Goal: Task Accomplishment & Management: Manage account settings

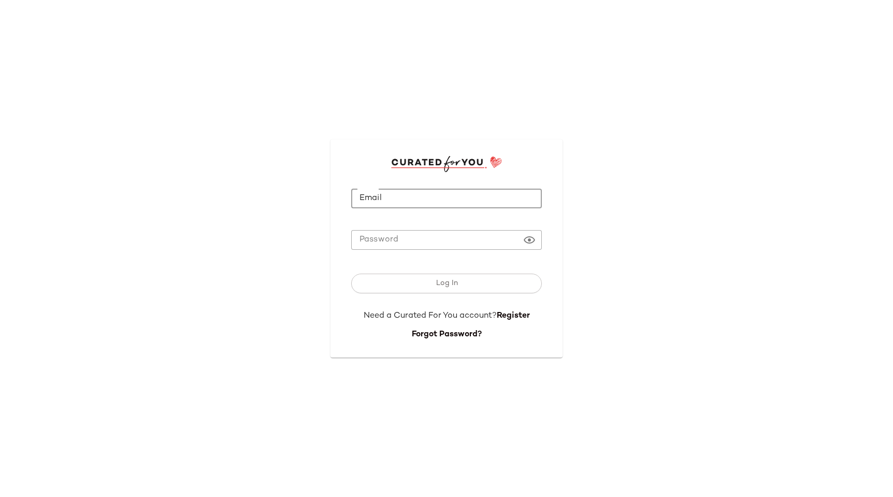
click at [455, 197] on input "Email" at bounding box center [446, 198] width 191 height 20
type input "**********"
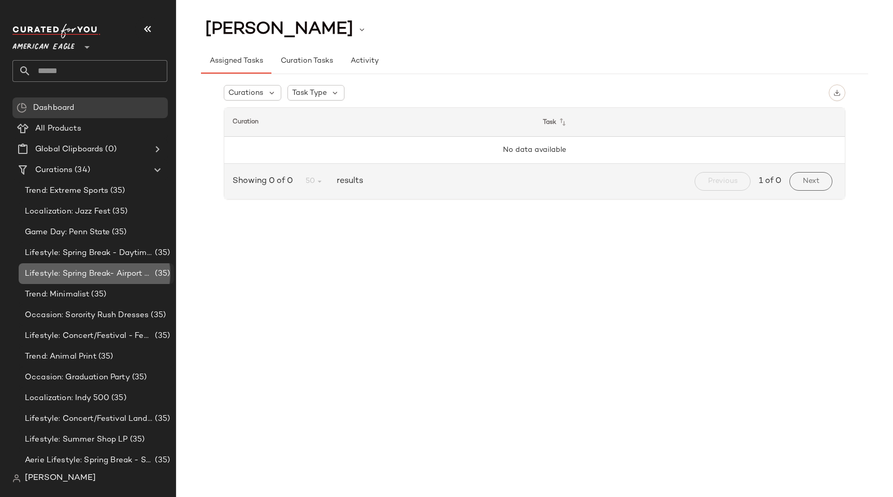
click at [105, 264] on div "Lifestyle: Spring Break- Airport Style (35)" at bounding box center [96, 273] width 155 height 21
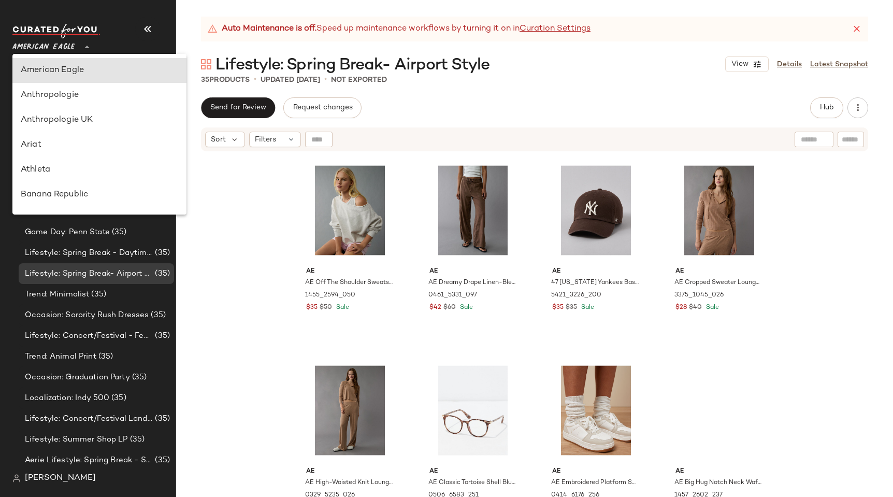
click at [66, 45] on span "American Eagle" at bounding box center [43, 44] width 62 height 19
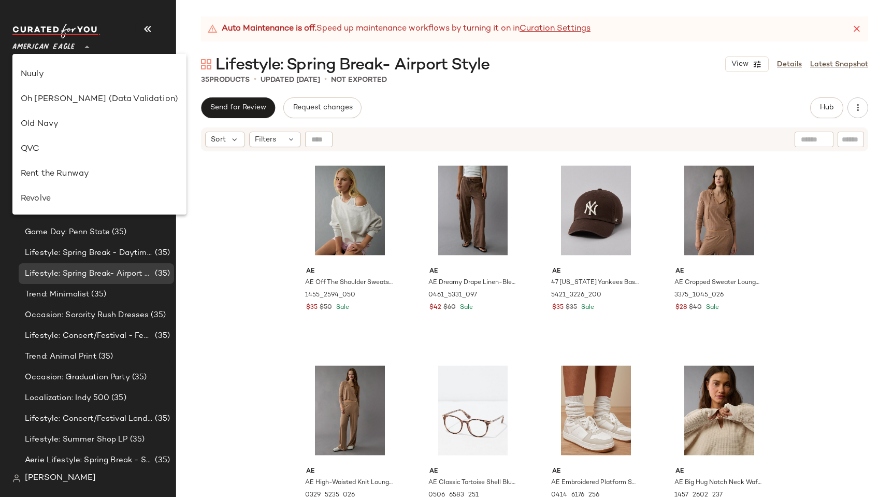
scroll to position [568, 0]
click at [91, 164] on div "Wink" at bounding box center [99, 173] width 174 height 25
type input "*"
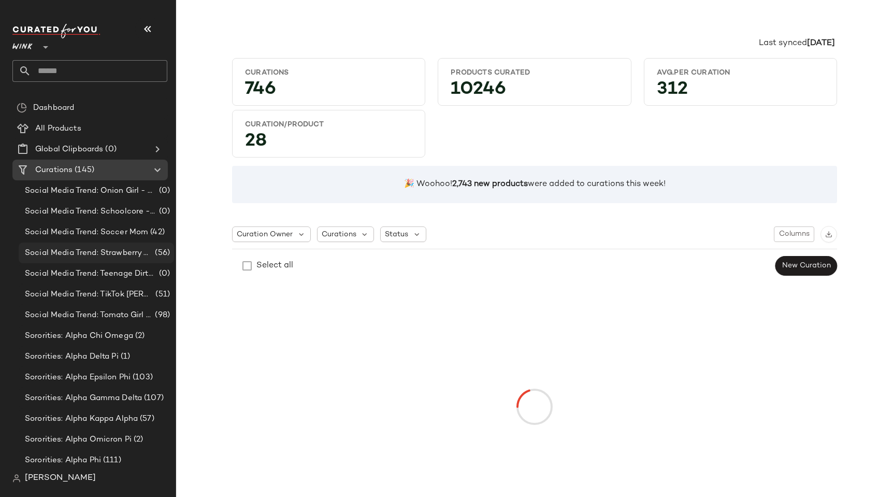
click at [52, 261] on div "Social Media Trend: Strawberry Girl - NEW! (56)" at bounding box center [96, 252] width 155 height 21
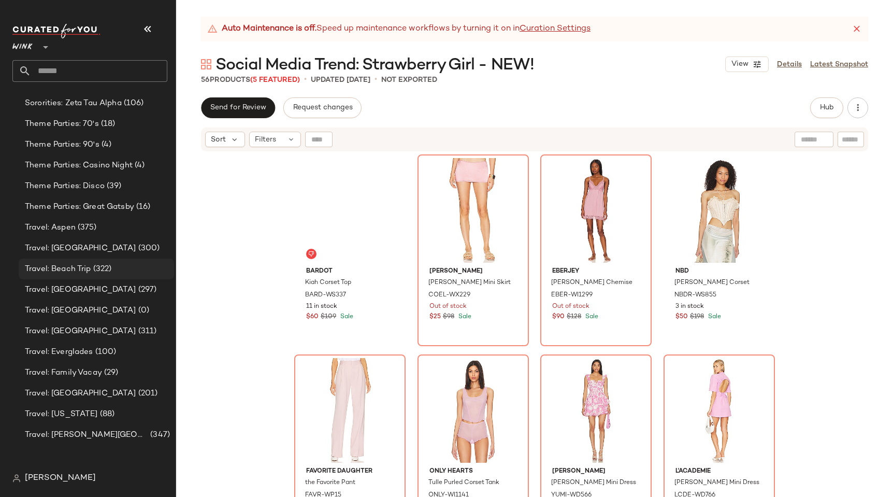
scroll to position [781, 0]
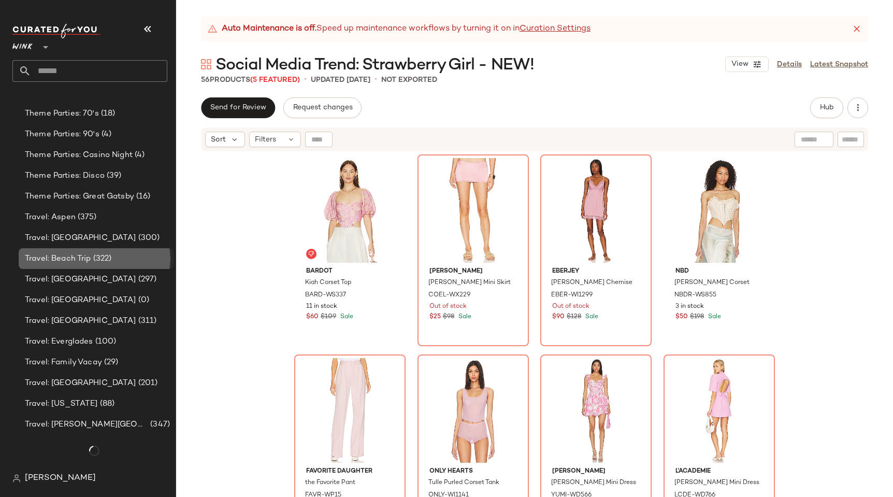
click at [53, 264] on span "Travel: Beach Trip" at bounding box center [58, 259] width 66 height 12
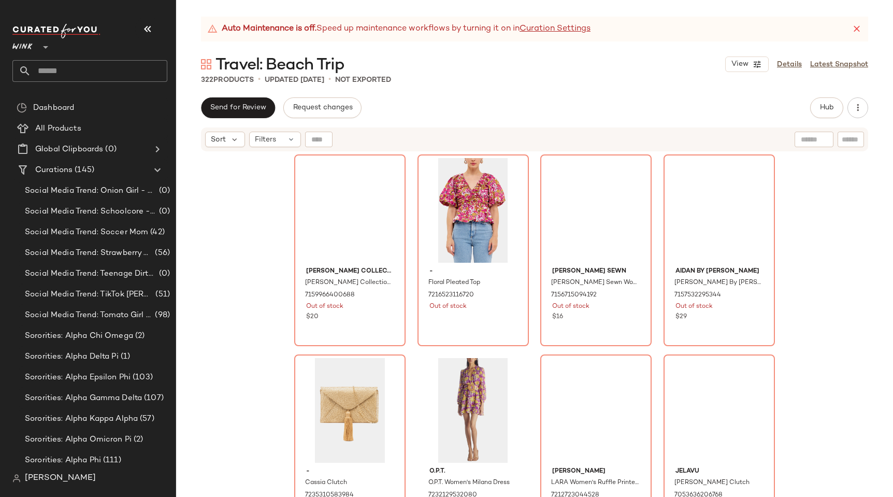
click at [53, 264] on div "Social Media Trend: Teenage Dirtbag (0)" at bounding box center [96, 273] width 155 height 21
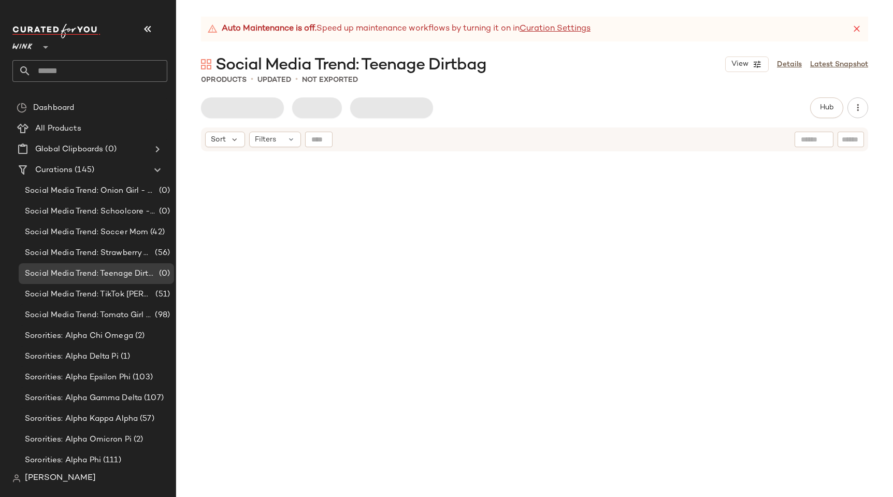
click at [48, 469] on div "[PERSON_NAME]" at bounding box center [93, 478] width 163 height 21
click at [46, 483] on span "[PERSON_NAME]" at bounding box center [60, 478] width 71 height 12
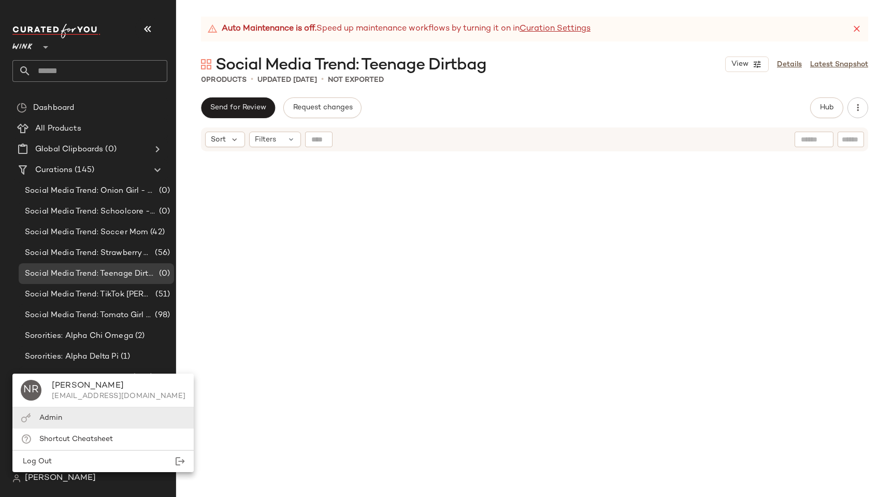
click at [54, 421] on span "Admin" at bounding box center [50, 418] width 23 height 8
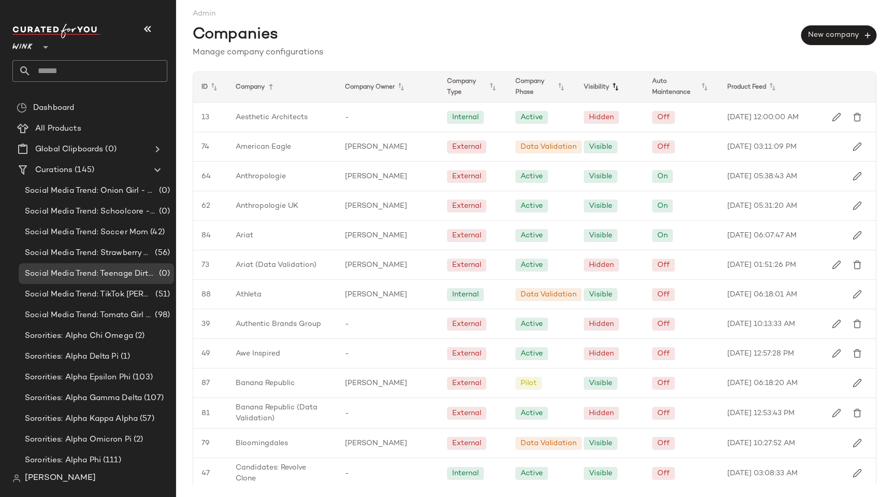
click at [613, 85] on icon at bounding box center [615, 87] width 12 height 12
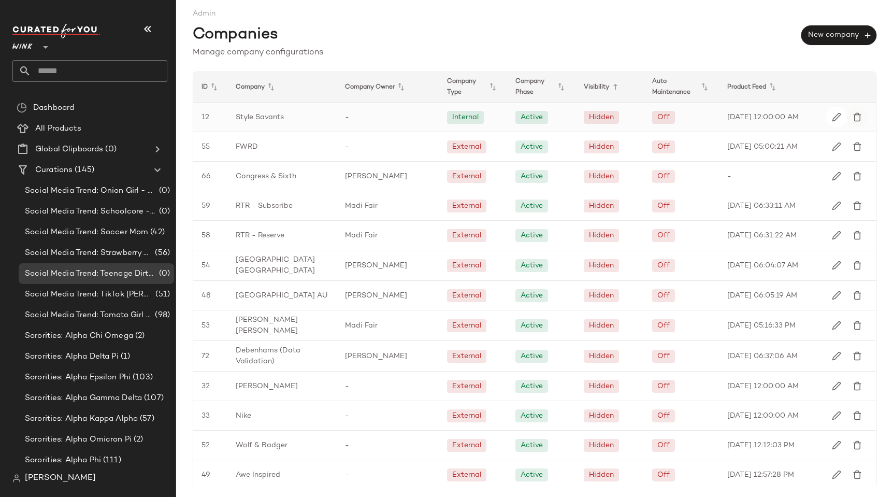
click at [852, 114] on img "button" at bounding box center [856, 116] width 9 height 9
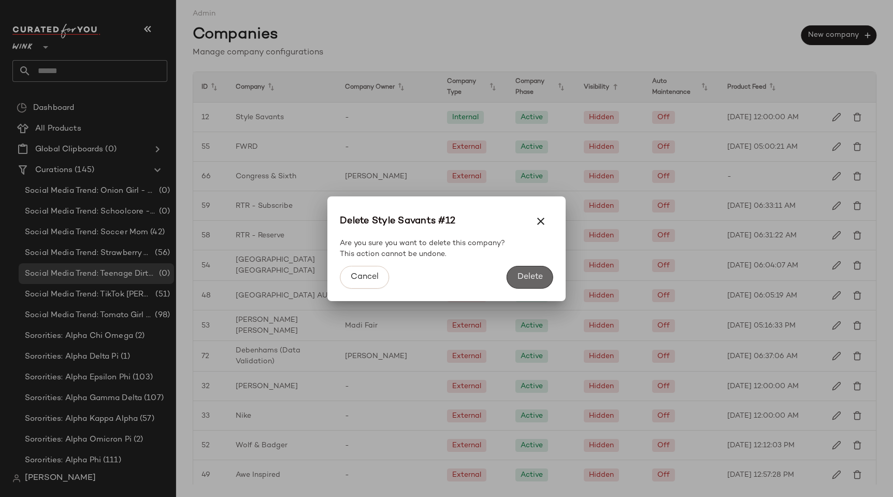
click at [538, 280] on span "Delete" at bounding box center [530, 277] width 26 height 10
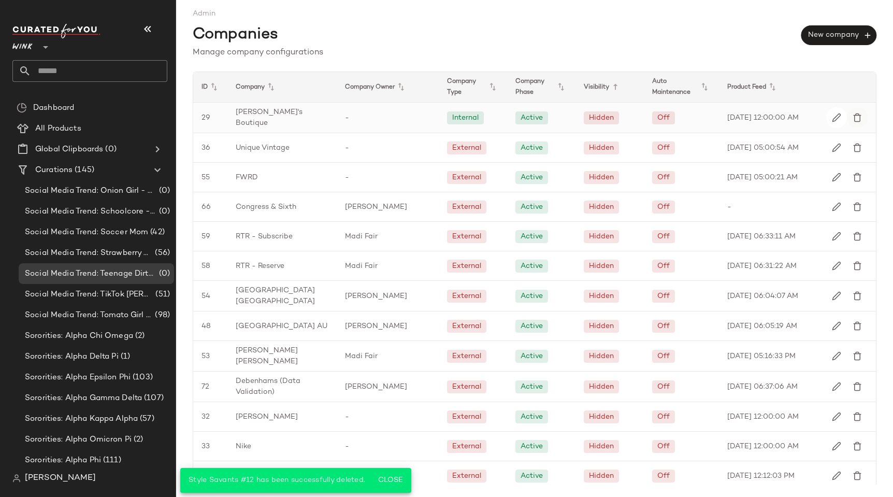
click at [853, 119] on img "button" at bounding box center [856, 117] width 9 height 9
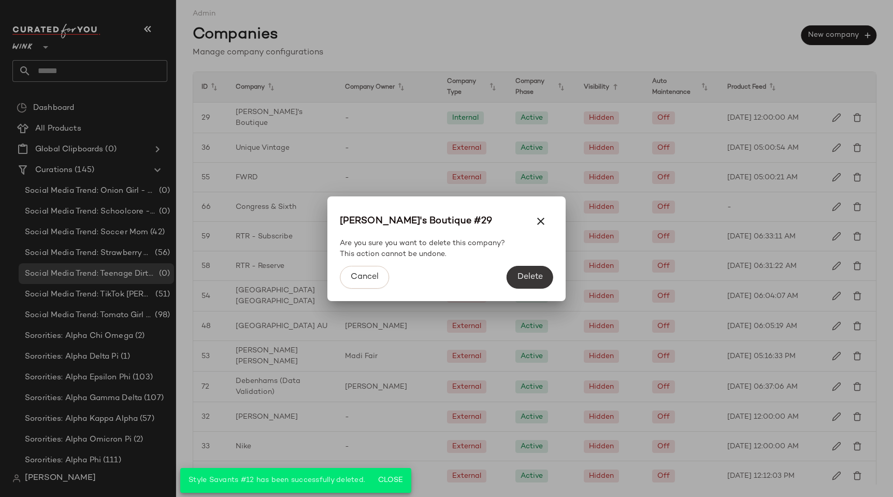
click at [541, 274] on span "Delete" at bounding box center [530, 277] width 26 height 10
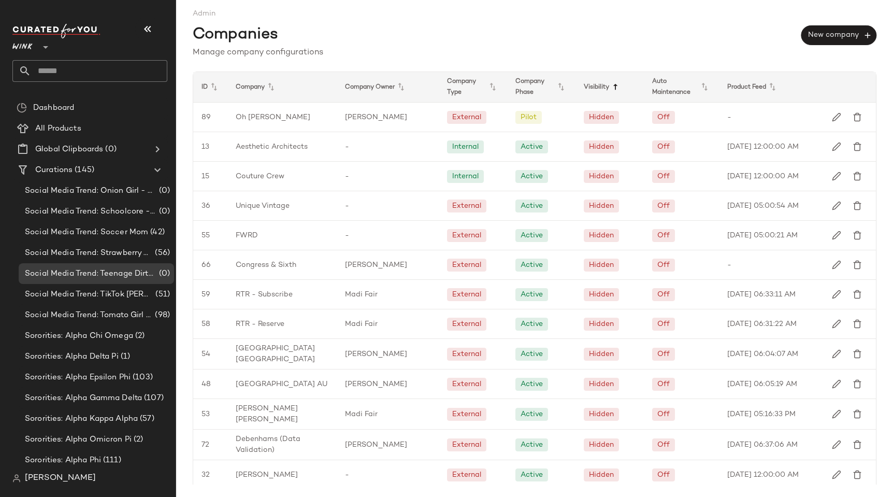
click at [610, 88] on icon at bounding box center [615, 87] width 12 height 12
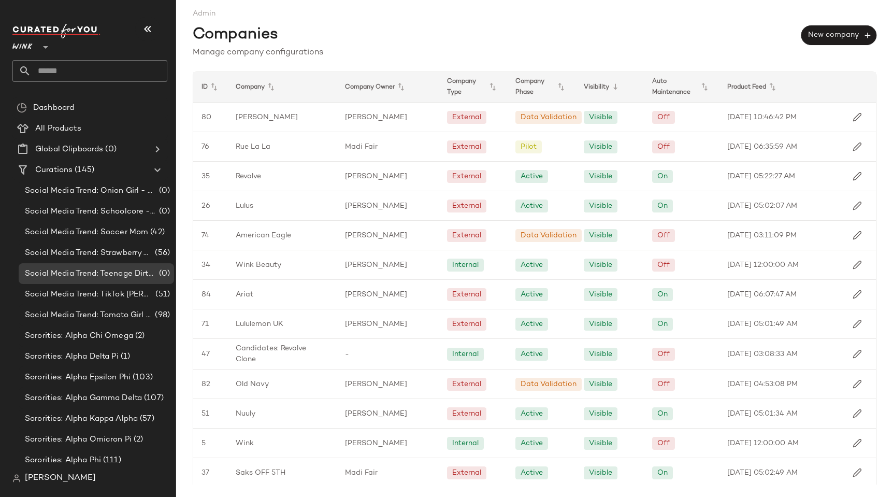
click at [610, 88] on icon at bounding box center [615, 87] width 12 height 12
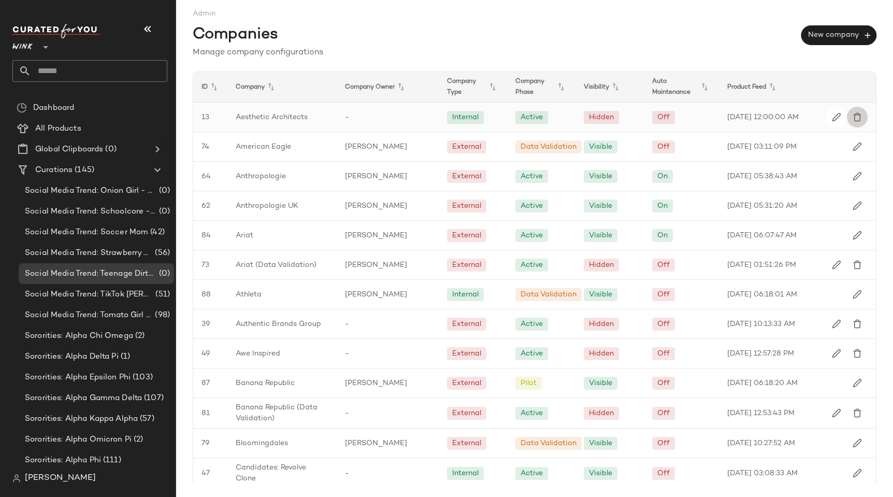
click at [854, 119] on img "button" at bounding box center [856, 116] width 9 height 9
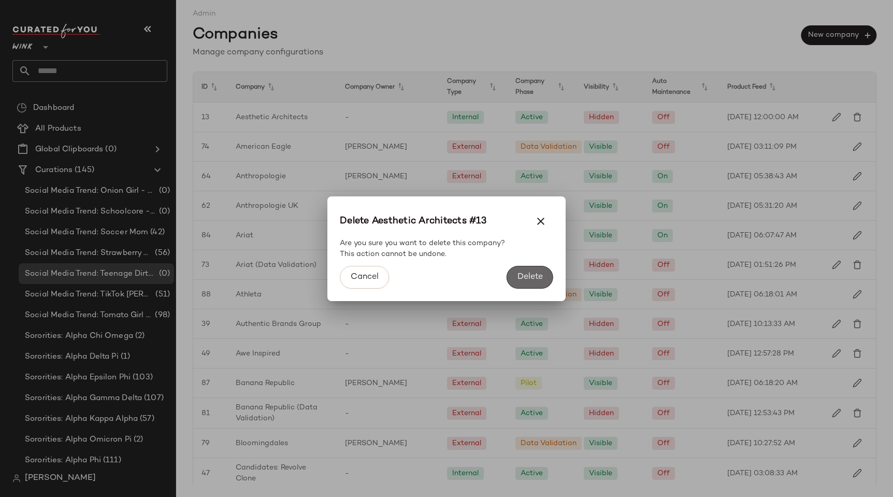
click at [536, 277] on span "Delete" at bounding box center [530, 277] width 26 height 10
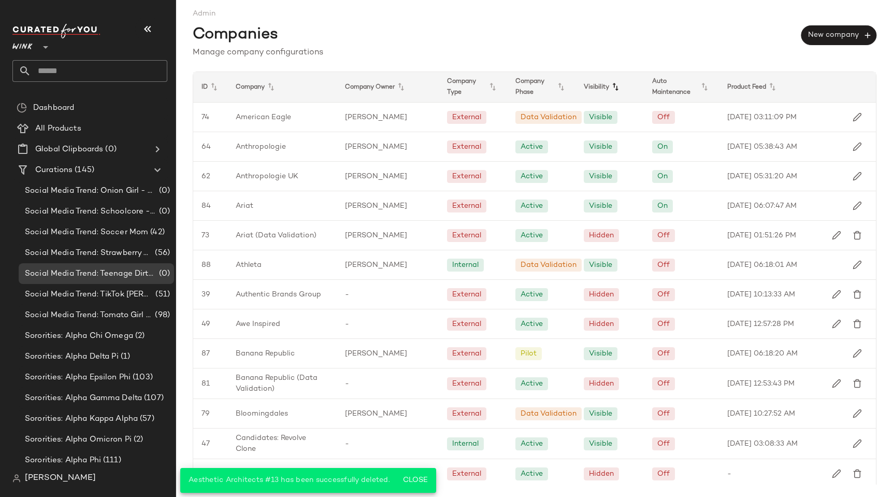
click at [614, 91] on icon at bounding box center [615, 87] width 12 height 12
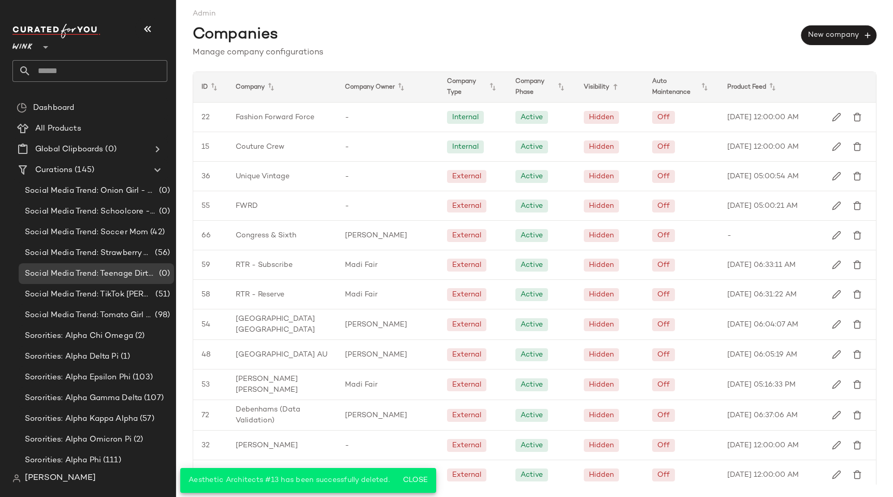
click at [614, 91] on icon at bounding box center [615, 87] width 12 height 12
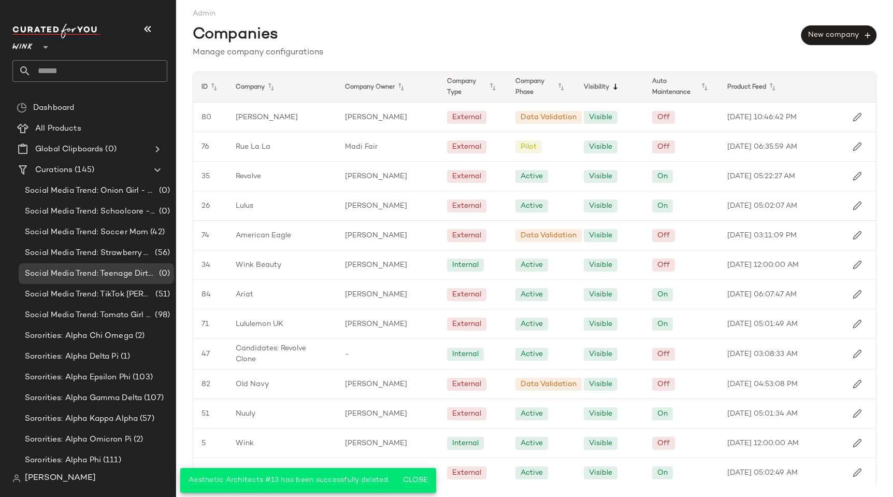
click at [615, 88] on icon at bounding box center [615, 87] width 12 height 12
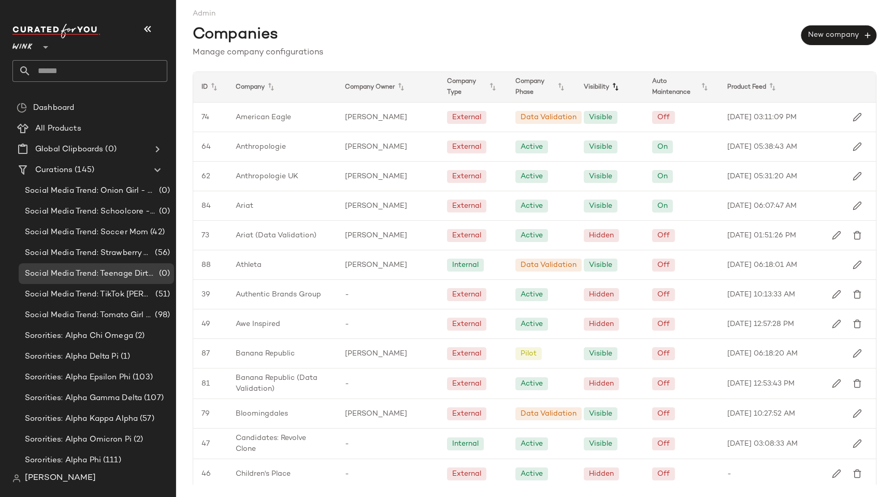
click at [618, 91] on icon at bounding box center [615, 87] width 12 height 12
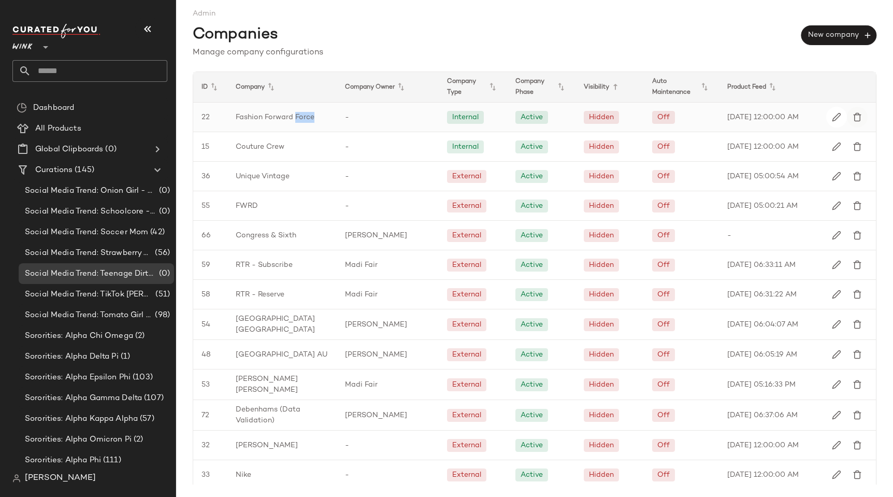
click at [854, 117] on img "button" at bounding box center [856, 116] width 9 height 9
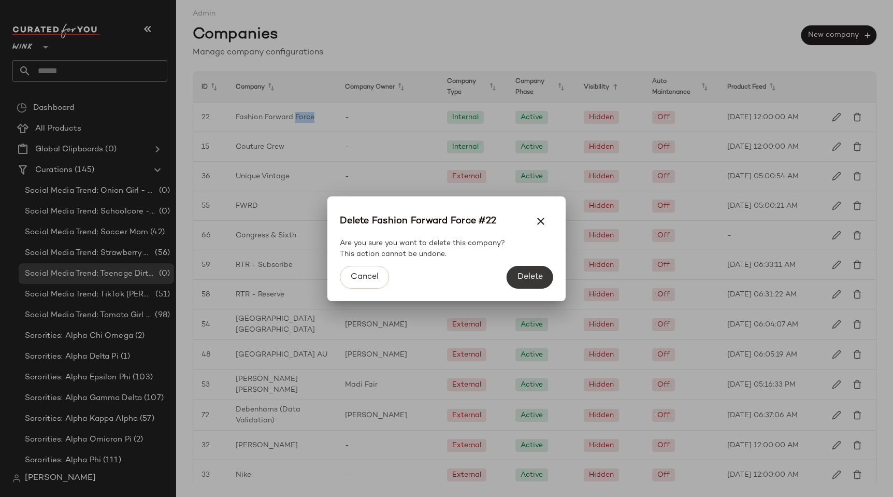
click at [531, 269] on button "Delete" at bounding box center [529, 277] width 47 height 23
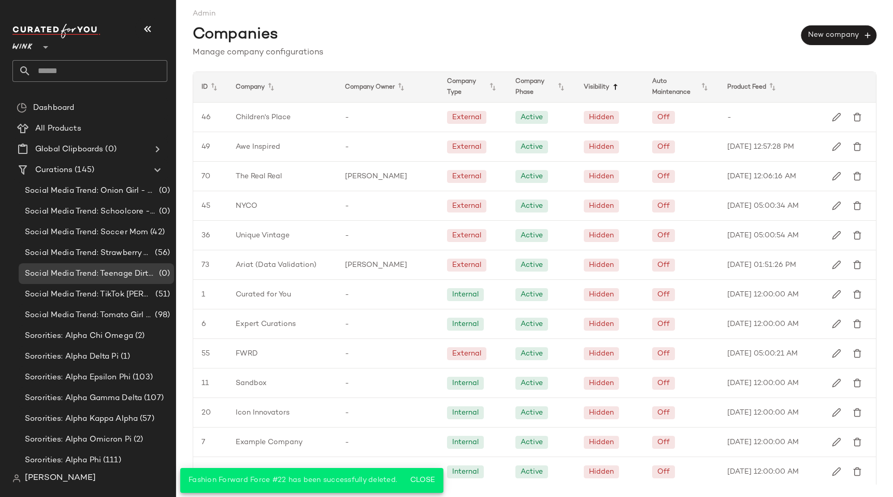
click at [609, 88] on icon at bounding box center [615, 87] width 12 height 12
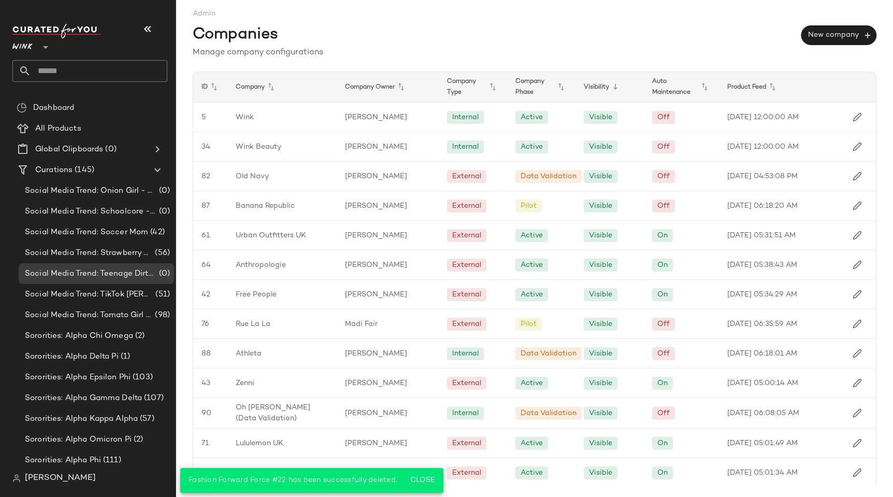
click at [609, 88] on icon at bounding box center [615, 87] width 12 height 12
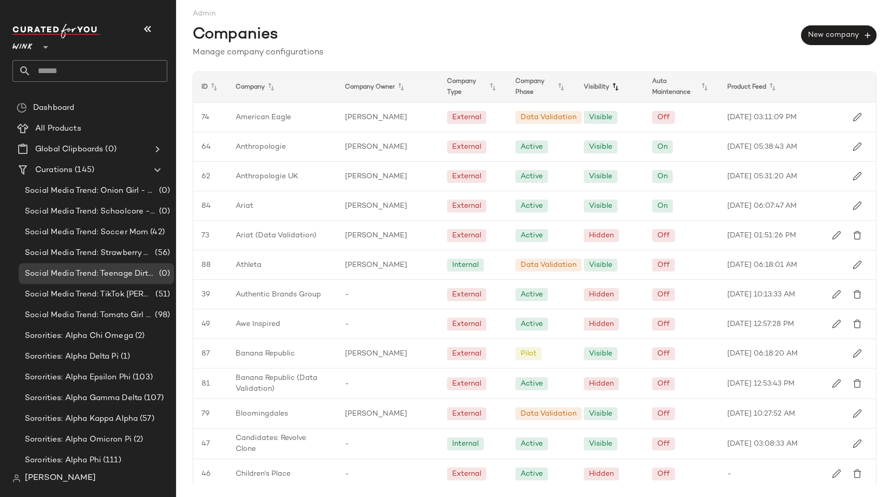
click at [616, 91] on icon at bounding box center [615, 87] width 12 height 12
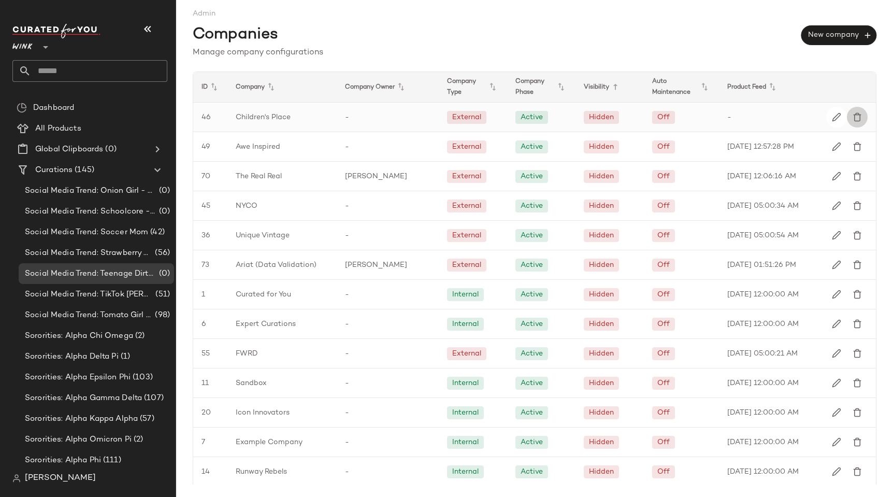
click at [852, 118] on img "button" at bounding box center [856, 116] width 9 height 9
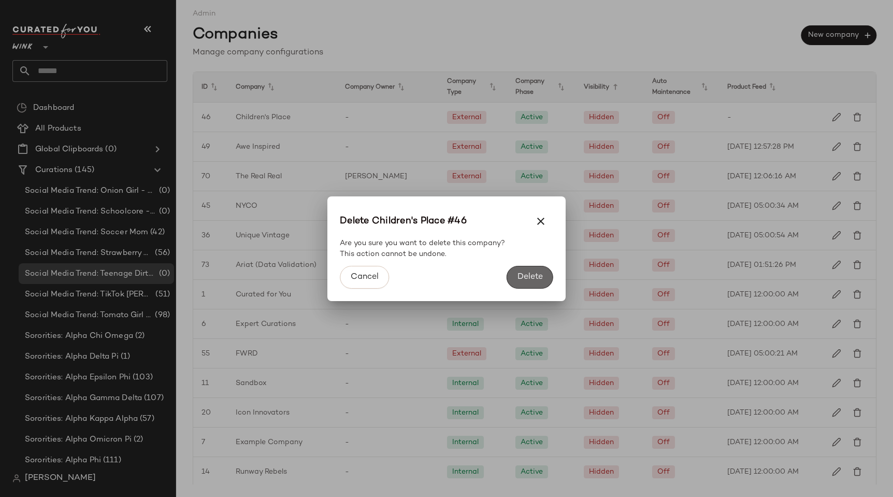
click at [537, 280] on span "Delete" at bounding box center [530, 277] width 26 height 10
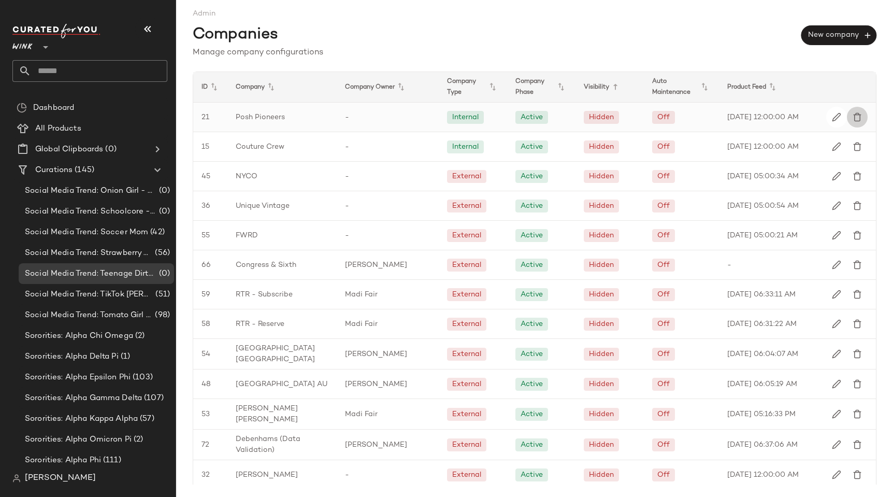
click at [847, 120] on button "button" at bounding box center [857, 117] width 21 height 21
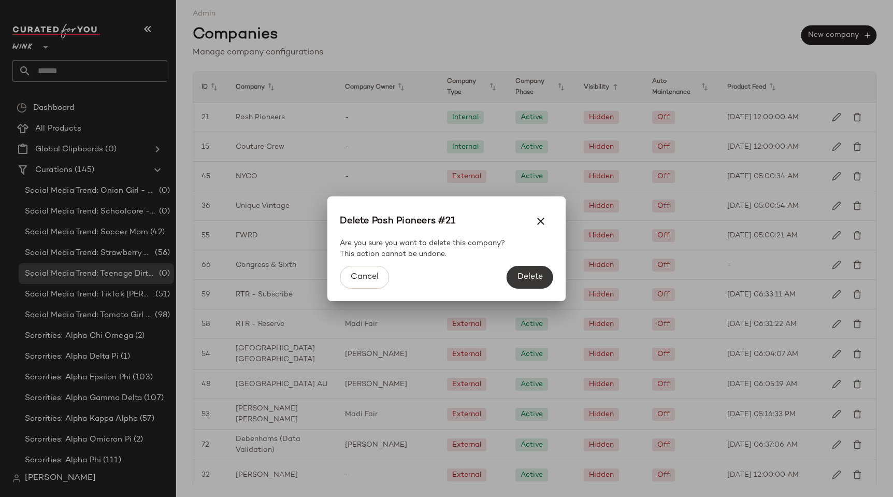
click at [521, 267] on button "Delete" at bounding box center [529, 277] width 47 height 23
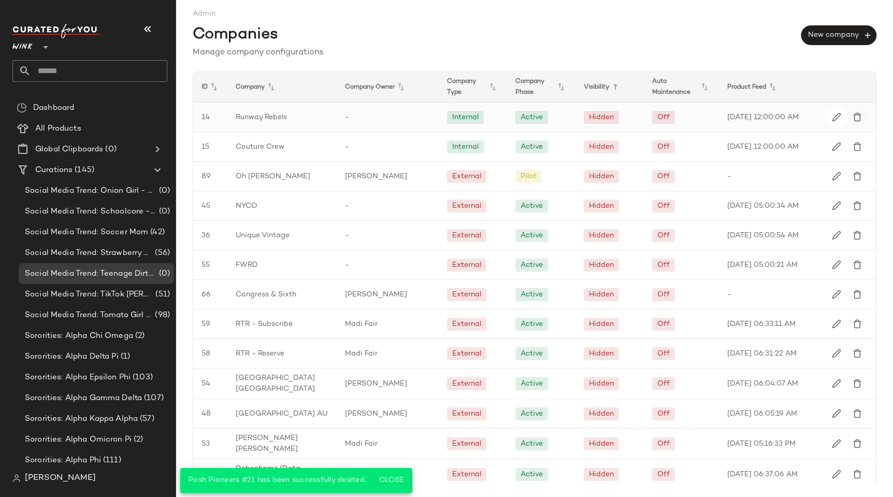
click at [852, 118] on img "button" at bounding box center [856, 116] width 9 height 9
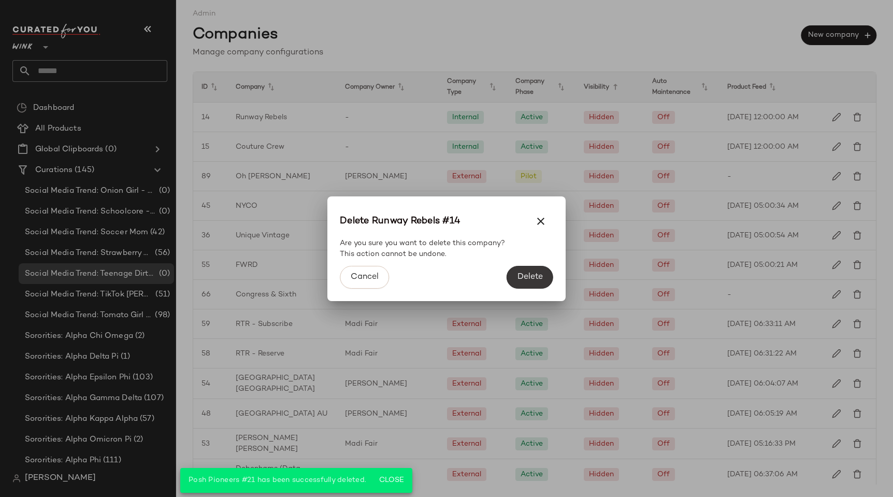
click at [537, 273] on span "Delete" at bounding box center [530, 277] width 26 height 10
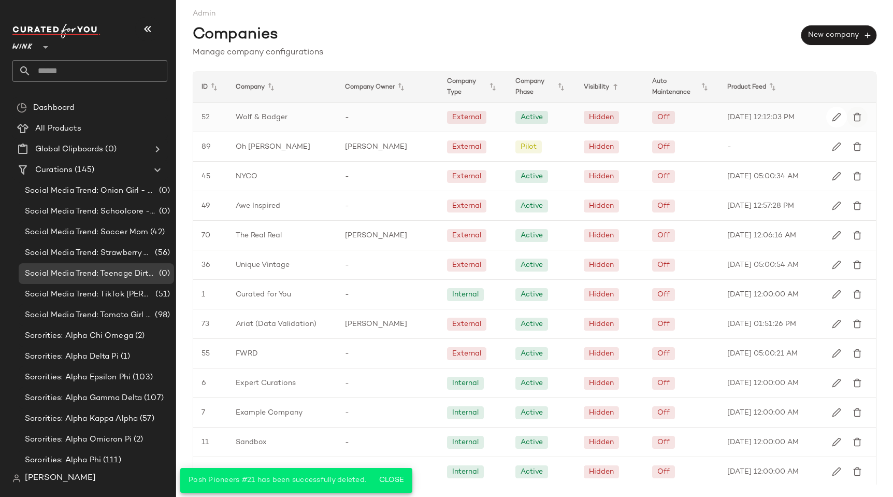
click at [852, 115] on img "button" at bounding box center [856, 116] width 9 height 9
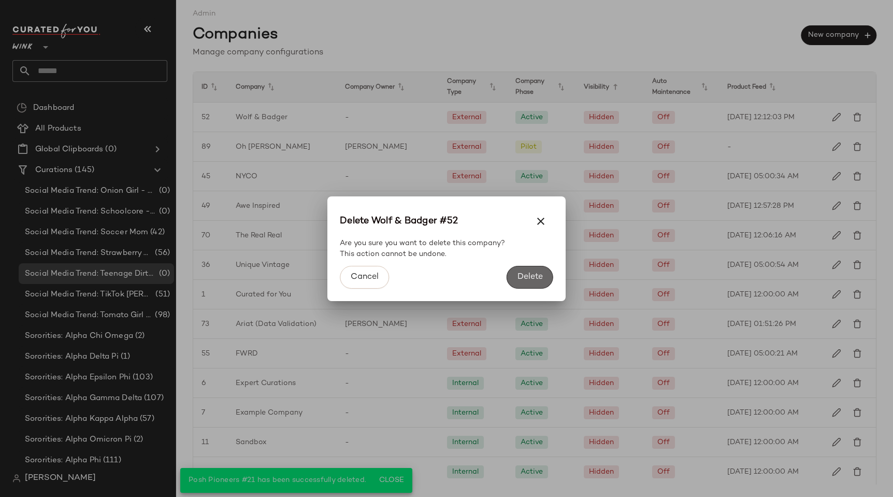
click at [530, 273] on span "Delete" at bounding box center [530, 277] width 26 height 10
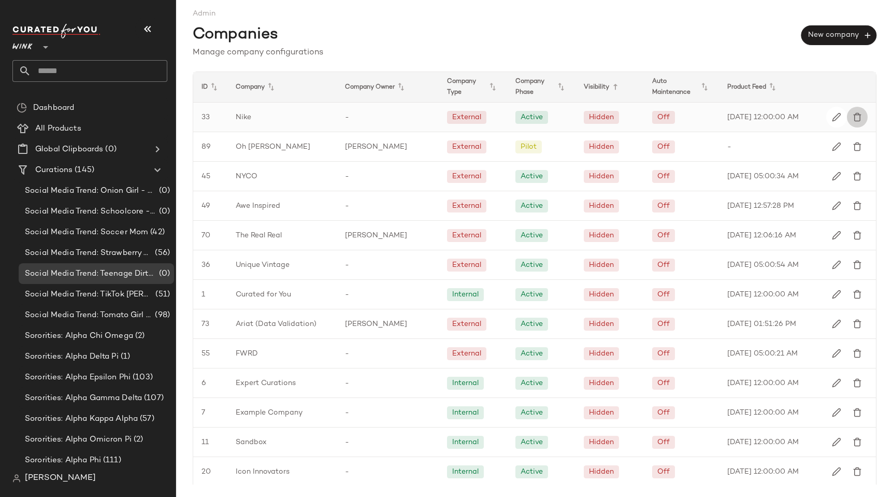
click at [853, 121] on img "button" at bounding box center [856, 116] width 9 height 9
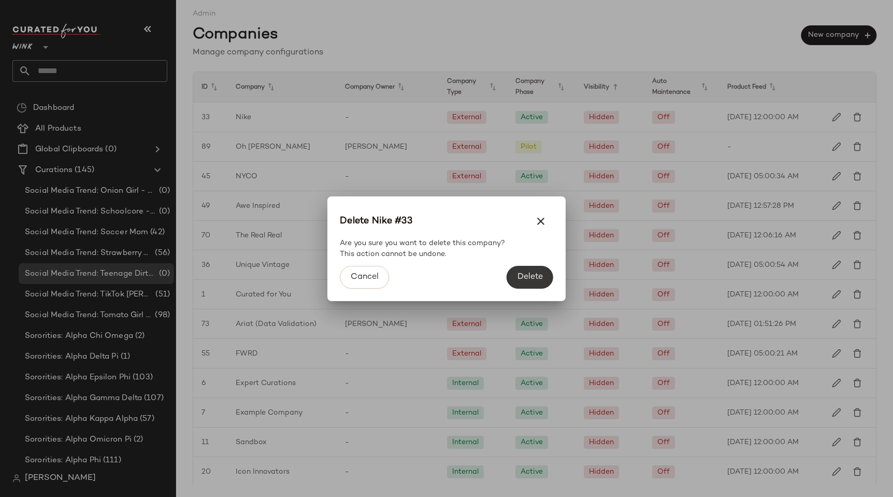
click at [534, 273] on span "Delete" at bounding box center [530, 277] width 26 height 10
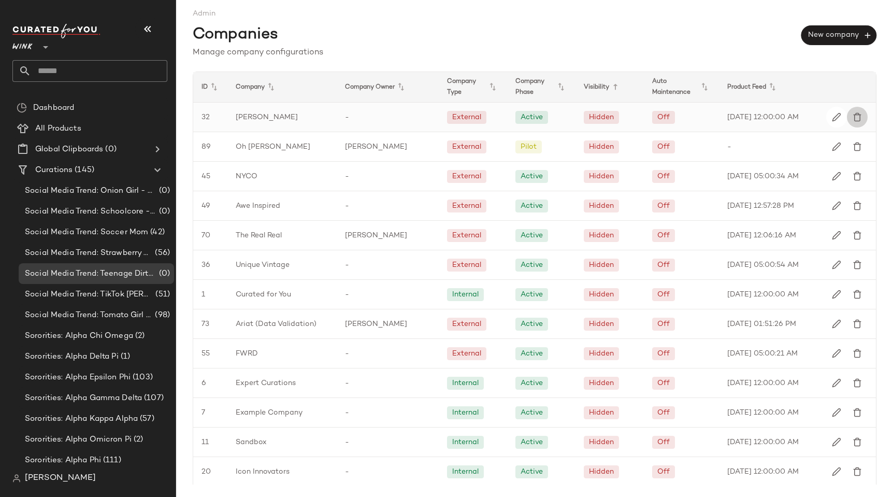
click at [855, 116] on button "button" at bounding box center [857, 117] width 21 height 21
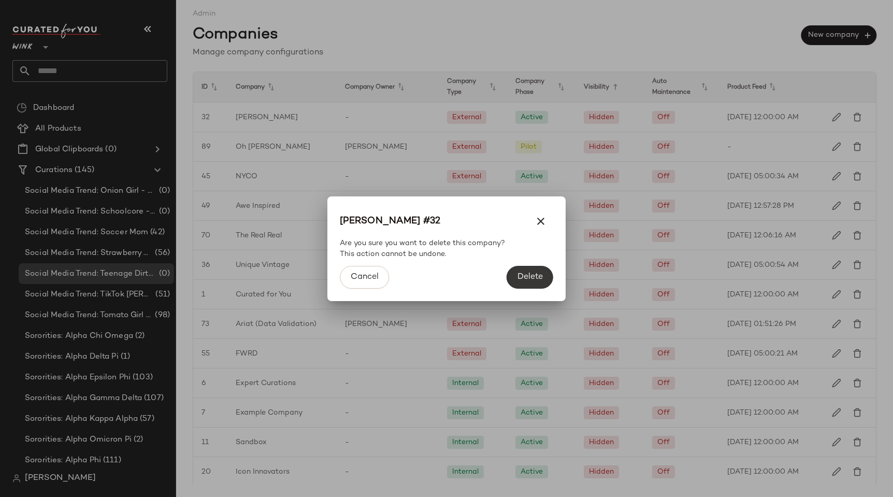
click at [527, 277] on span "Delete" at bounding box center [530, 277] width 26 height 10
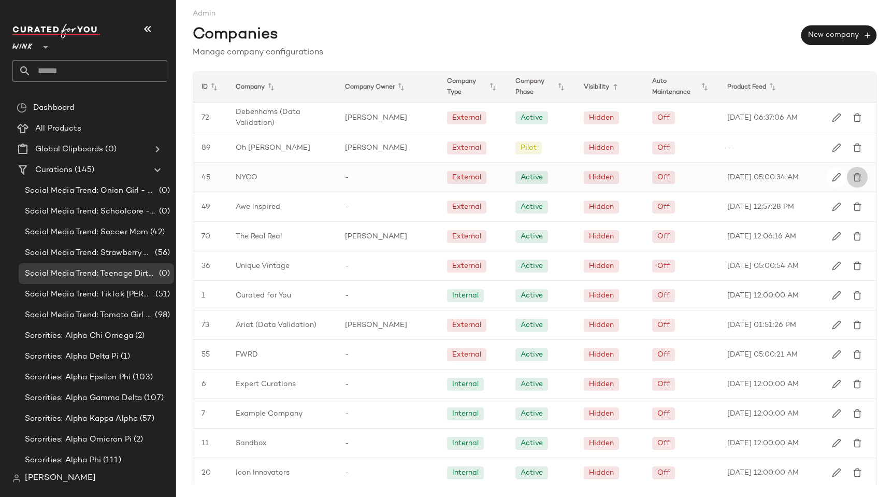
click at [852, 176] on img "button" at bounding box center [856, 176] width 9 height 9
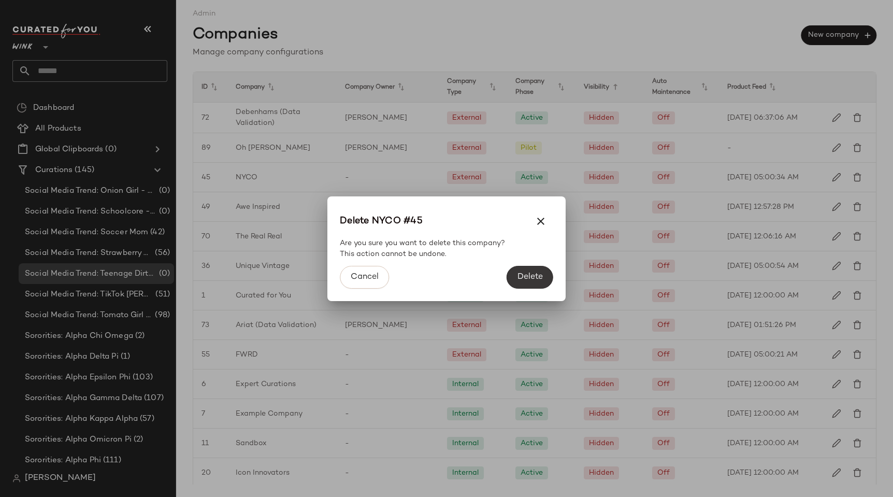
click at [522, 279] on span "Delete" at bounding box center [530, 277] width 26 height 10
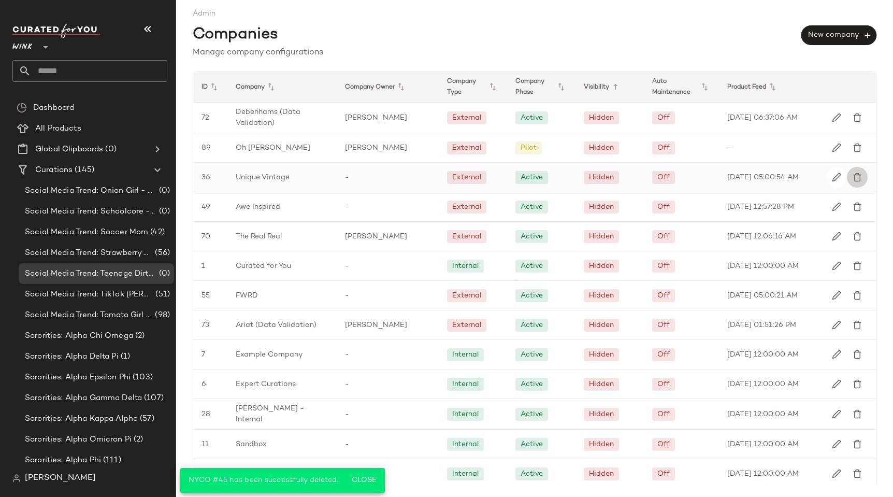
click at [853, 179] on img "button" at bounding box center [856, 176] width 9 height 9
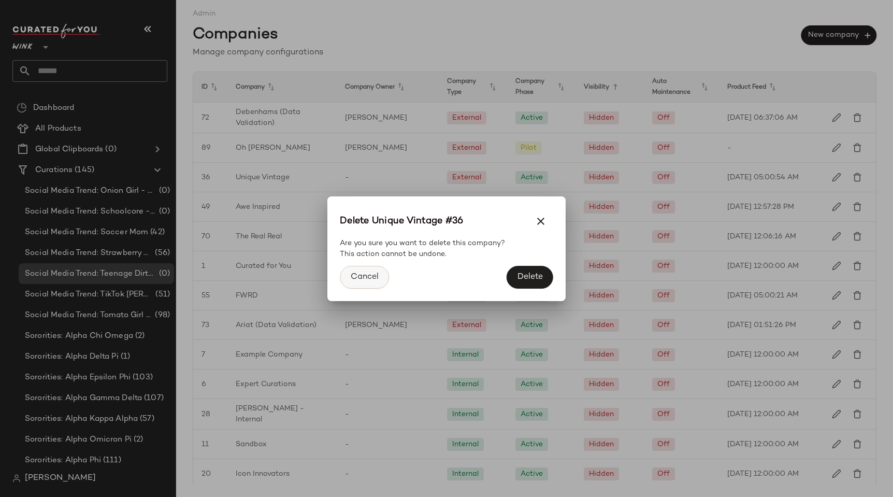
click at [362, 269] on button "Cancel" at bounding box center [364, 277] width 49 height 23
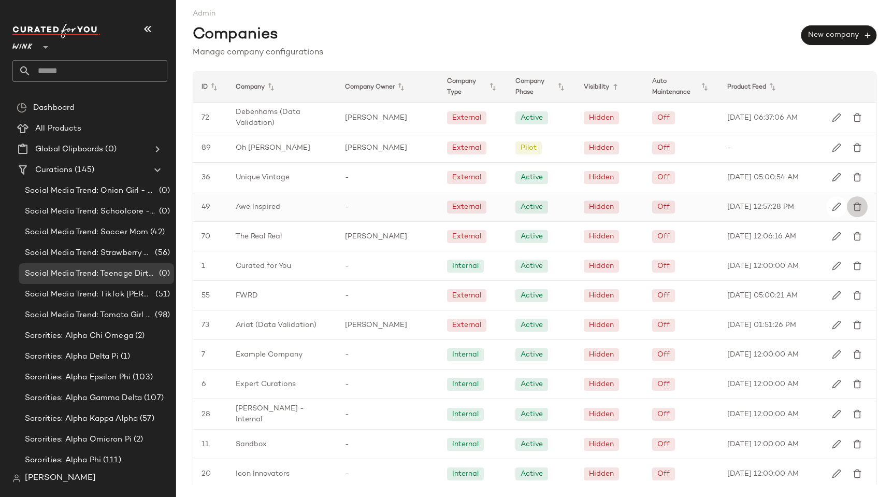
click at [852, 209] on img "button" at bounding box center [856, 206] width 9 height 9
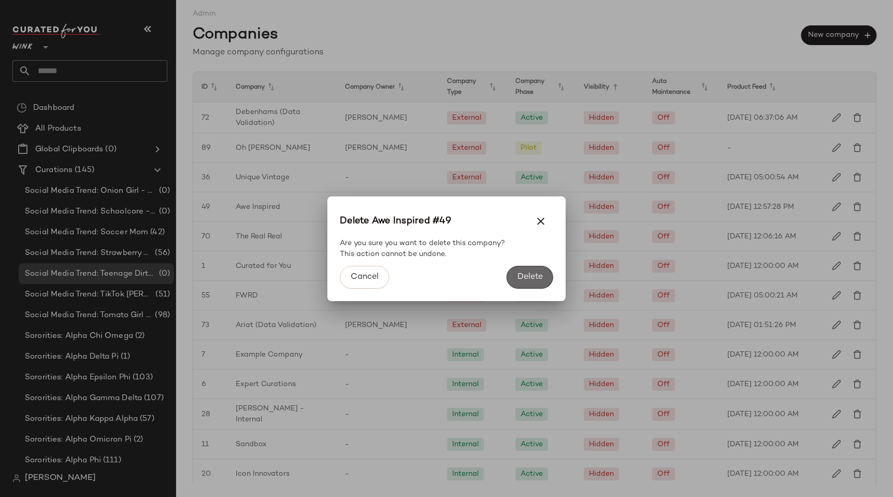
click at [519, 274] on span "Delete" at bounding box center [530, 277] width 26 height 10
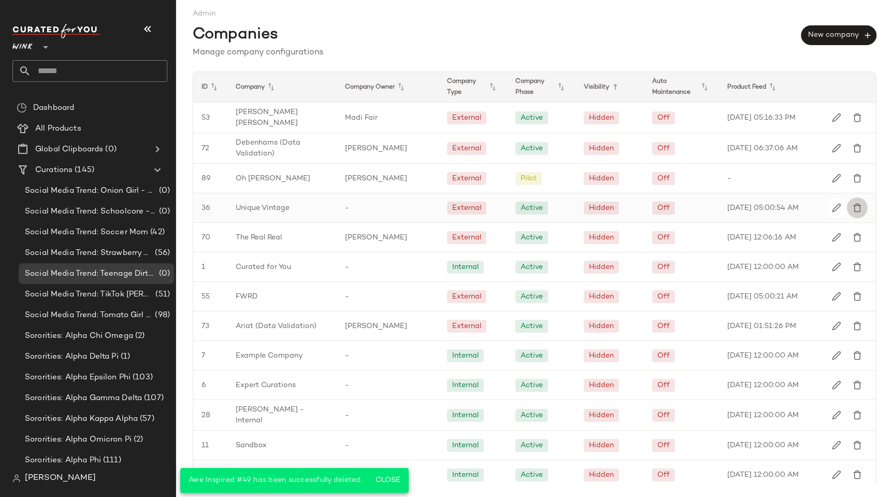
click at [852, 205] on img "button" at bounding box center [856, 207] width 9 height 9
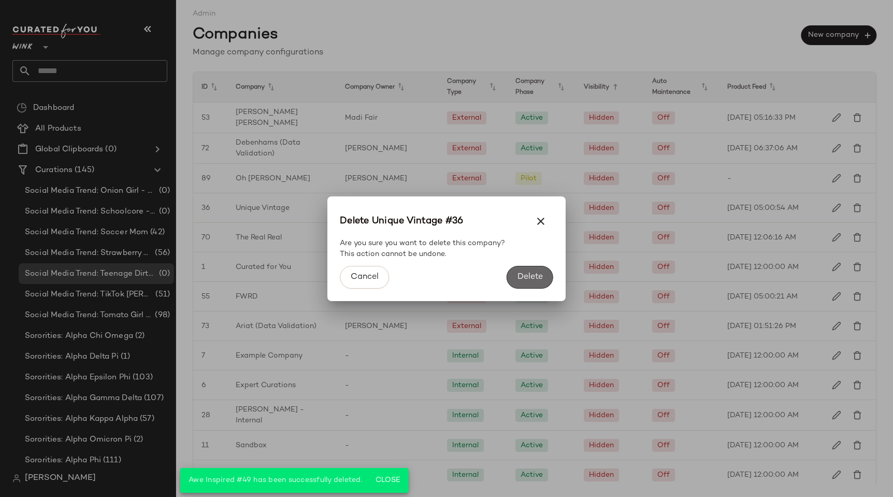
click at [536, 281] on span "Delete" at bounding box center [530, 277] width 26 height 10
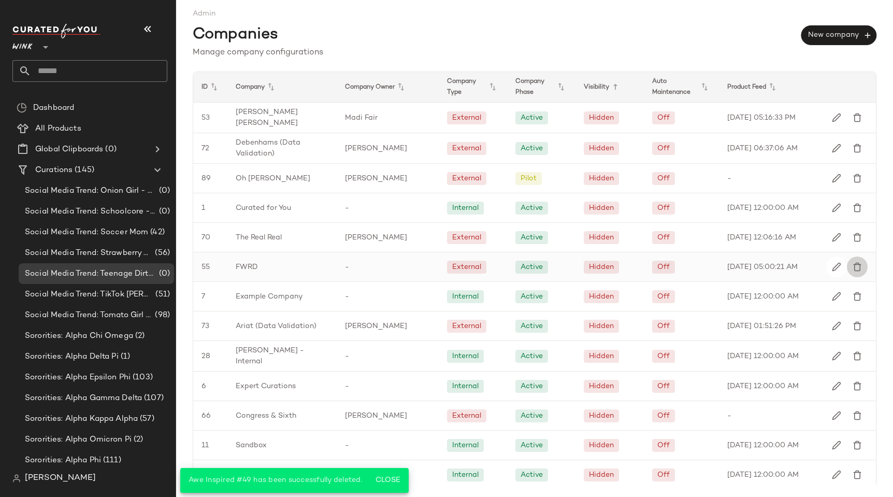
click at [852, 264] on img "button" at bounding box center [856, 266] width 9 height 9
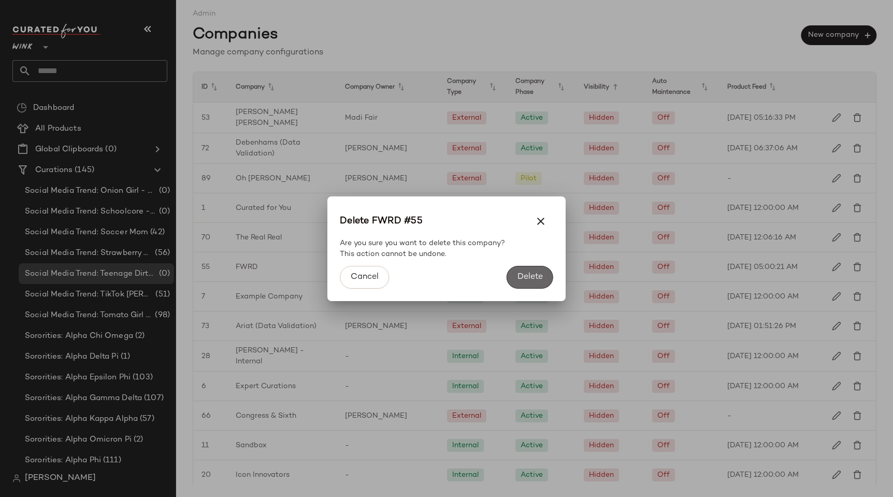
click at [532, 278] on span "Delete" at bounding box center [530, 277] width 26 height 10
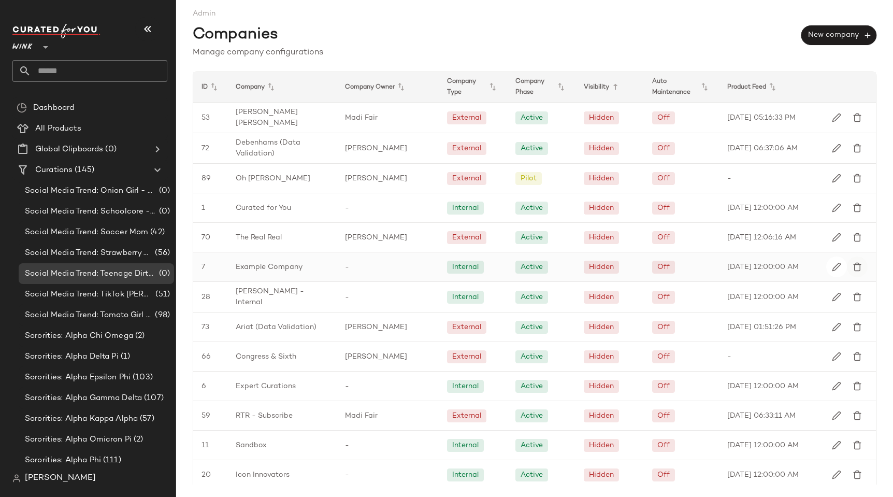
click at [852, 267] on img "button" at bounding box center [856, 266] width 9 height 9
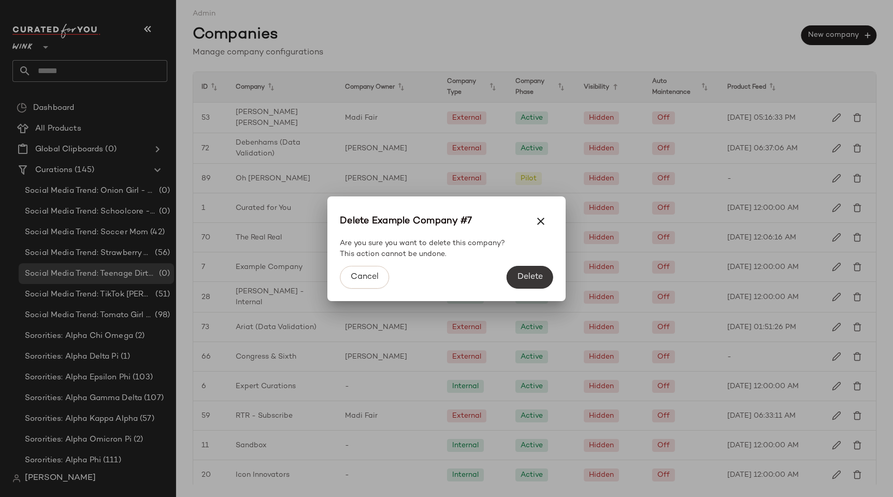
click at [536, 273] on span "Delete" at bounding box center [530, 277] width 26 height 10
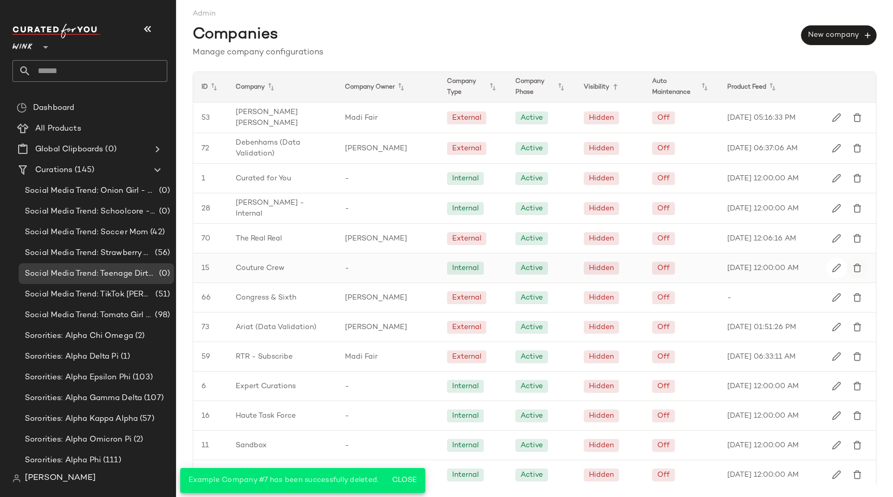
click at [852, 263] on img "button" at bounding box center [856, 267] width 9 height 9
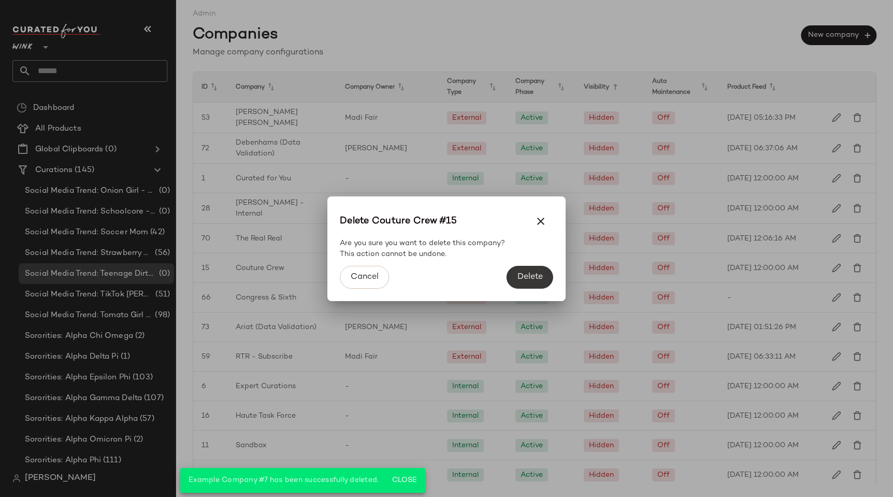
click at [540, 281] on span "Delete" at bounding box center [530, 277] width 26 height 10
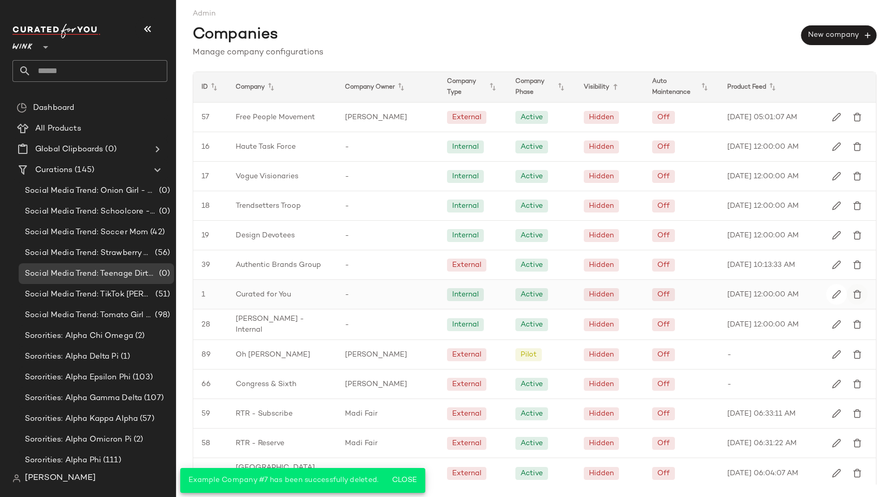
click at [852, 294] on img "button" at bounding box center [856, 293] width 9 height 9
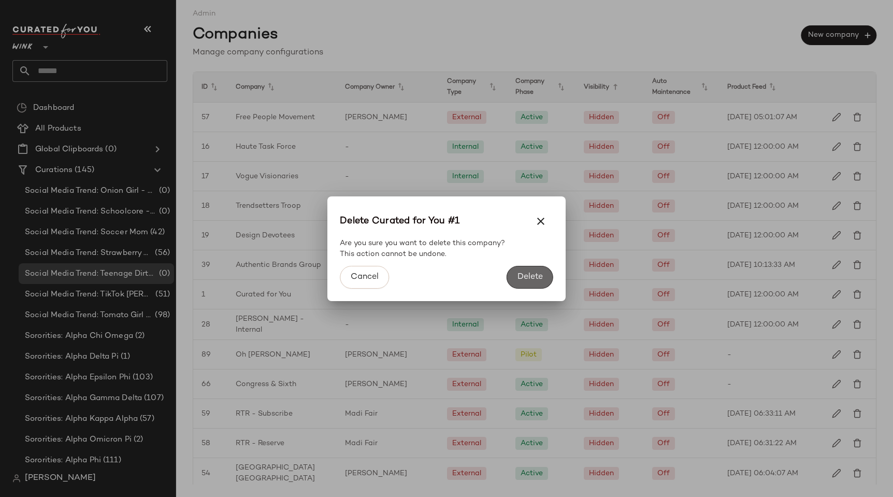
click at [522, 279] on span "Delete" at bounding box center [530, 277] width 26 height 10
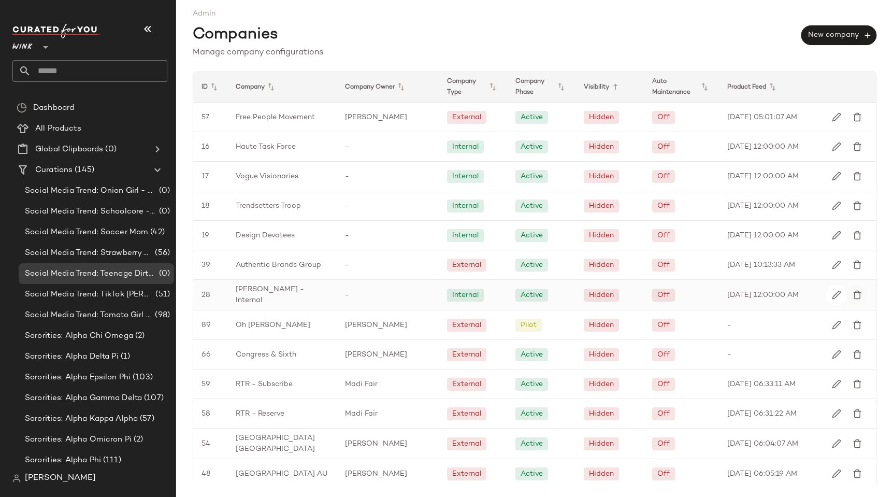
click at [852, 294] on img "button" at bounding box center [856, 294] width 9 height 9
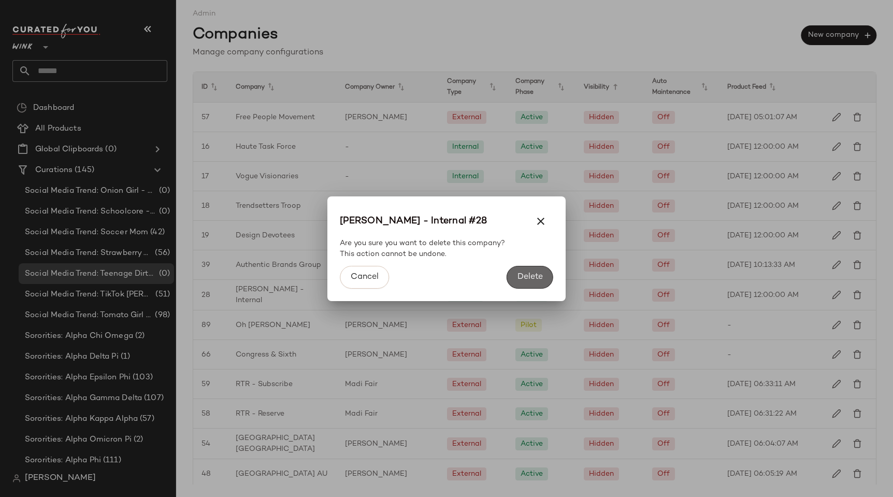
click at [520, 268] on button "Delete" at bounding box center [529, 277] width 47 height 23
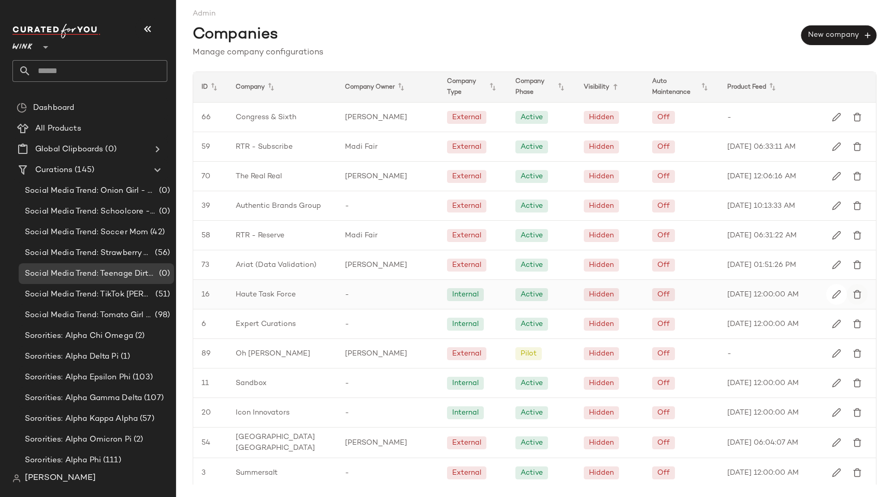
click at [852, 294] on img "button" at bounding box center [856, 293] width 9 height 9
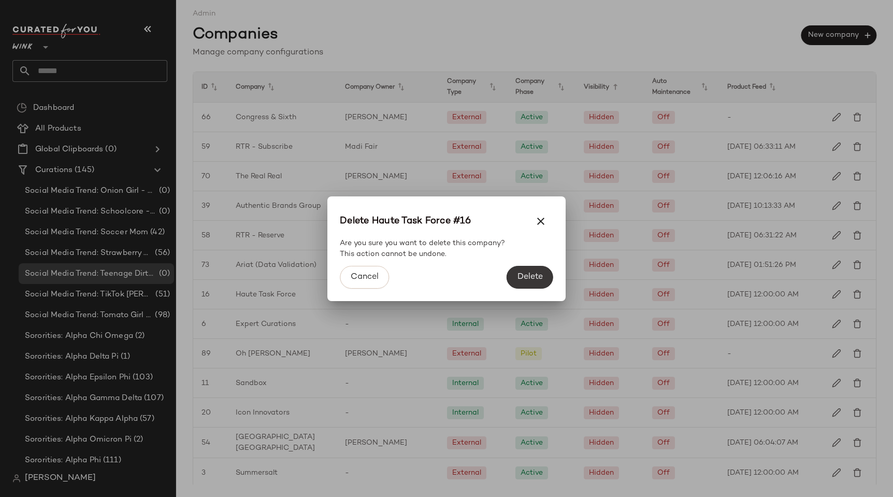
click at [534, 275] on span "Delete" at bounding box center [530, 277] width 26 height 10
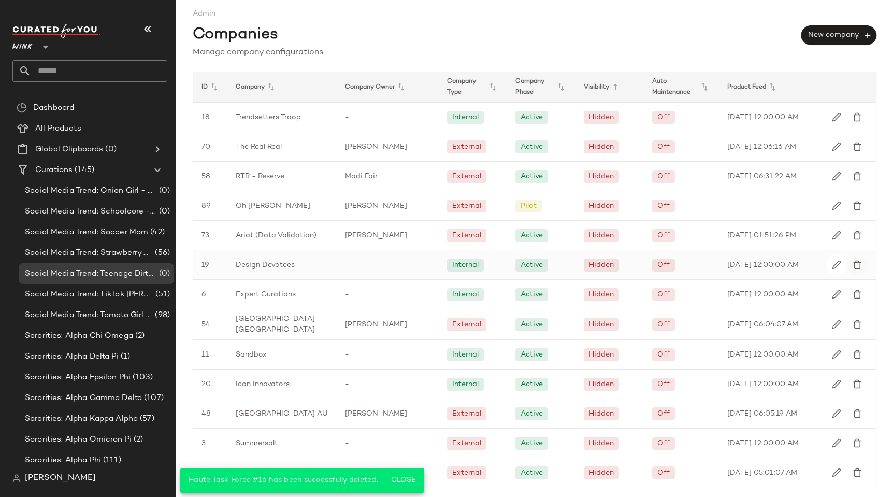
click at [852, 263] on img "button" at bounding box center [856, 264] width 9 height 9
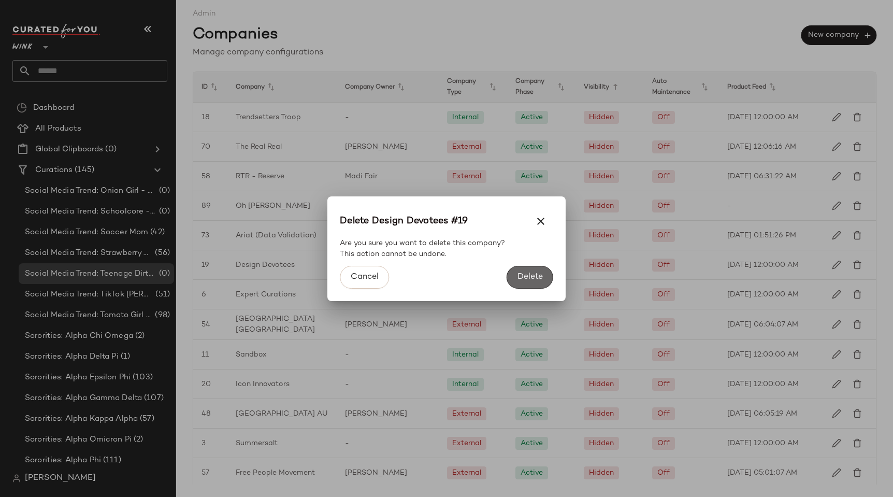
click at [540, 272] on span "Delete" at bounding box center [530, 277] width 26 height 10
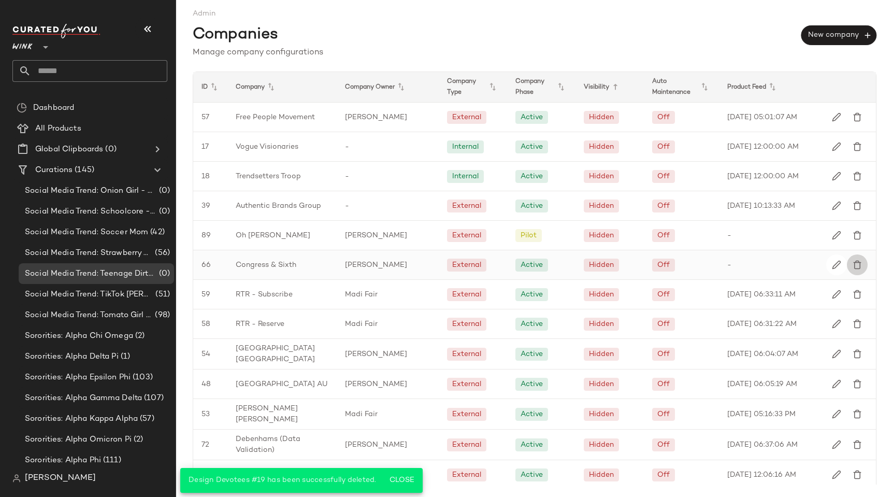
click at [852, 262] on img "button" at bounding box center [856, 264] width 9 height 9
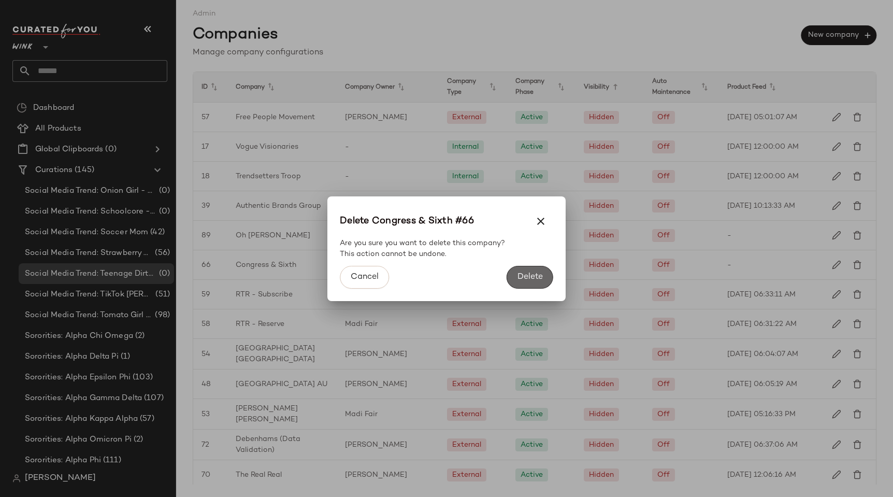
click at [537, 267] on button "Delete" at bounding box center [529, 277] width 47 height 23
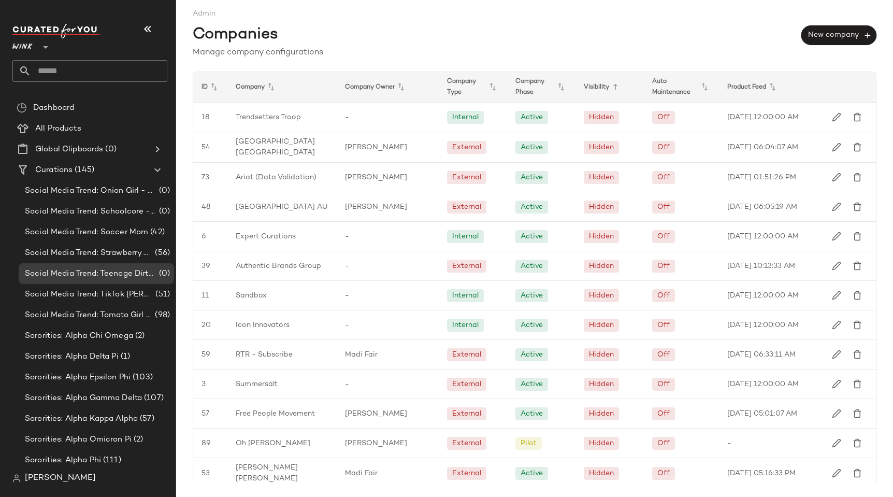
click at [17, 47] on span "Wink" at bounding box center [22, 44] width 21 height 19
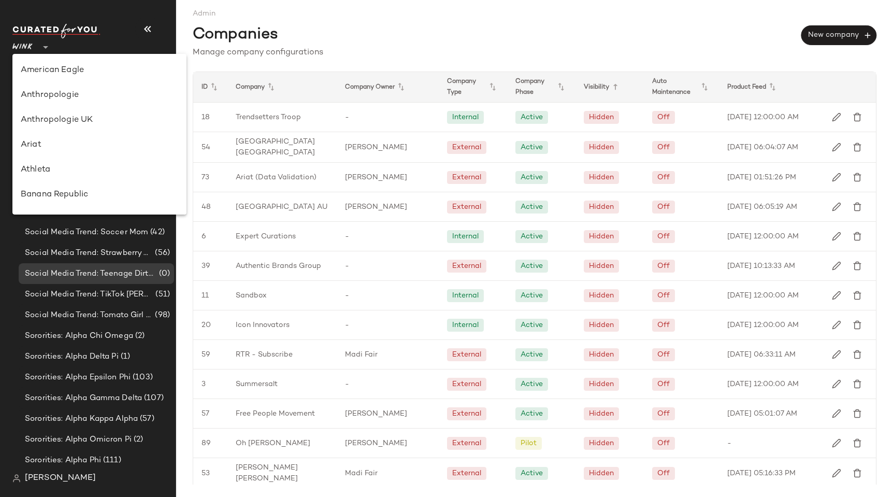
click at [513, 4] on span "Admin" at bounding box center [534, 9] width 683 height 19
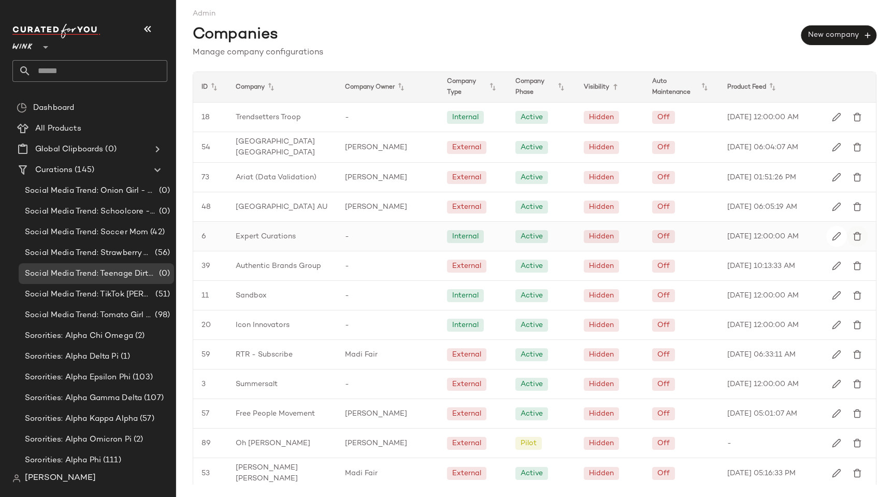
click at [854, 235] on img "button" at bounding box center [856, 235] width 9 height 9
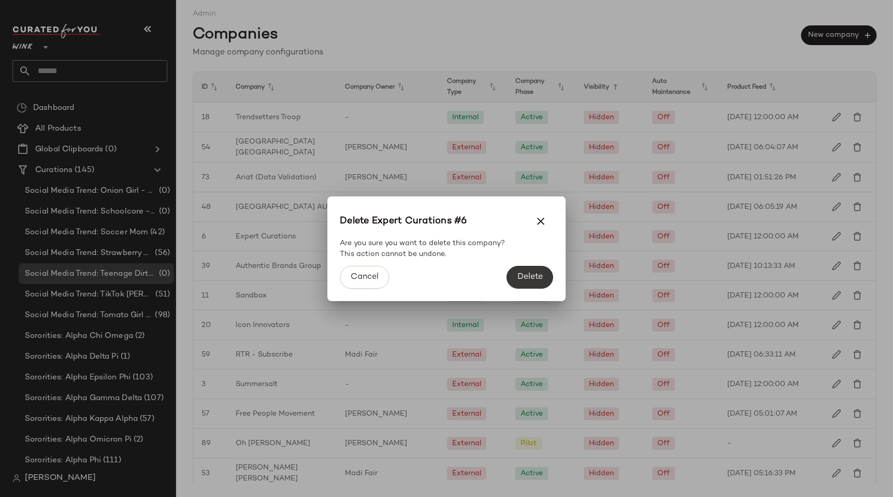
click at [539, 280] on span "Delete" at bounding box center [530, 277] width 26 height 10
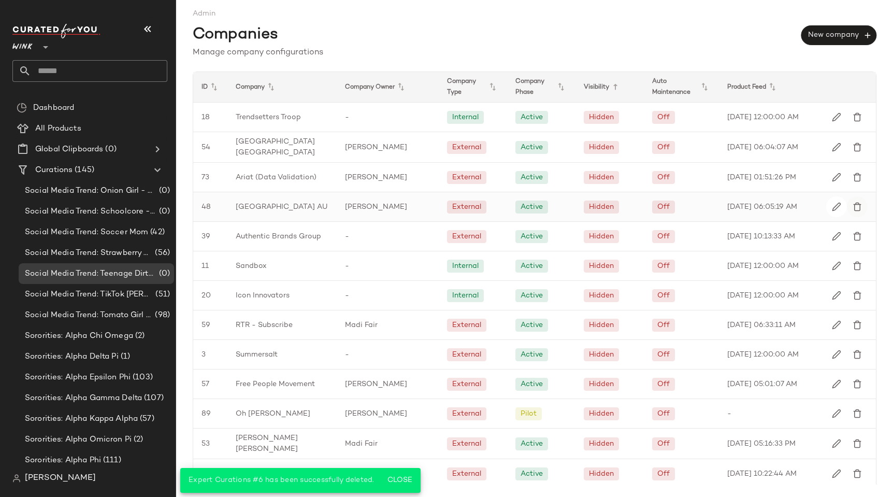
click at [852, 208] on img "button" at bounding box center [856, 206] width 9 height 9
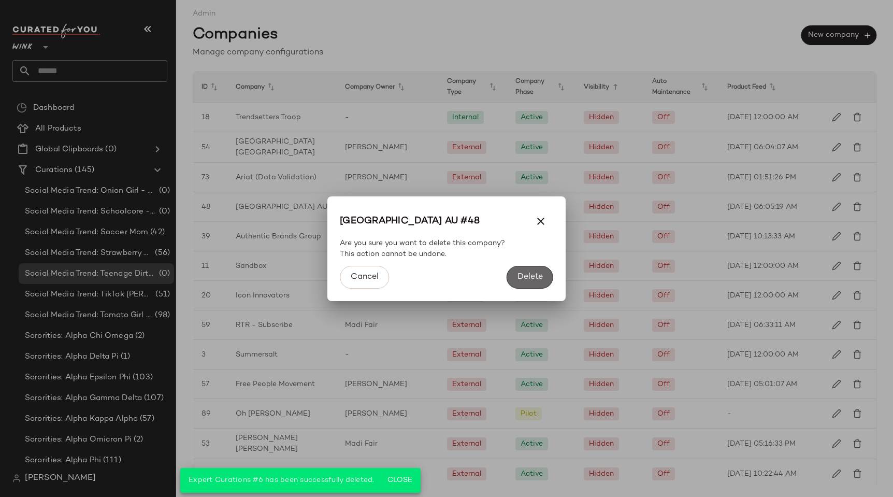
click at [527, 279] on span "Delete" at bounding box center [530, 277] width 26 height 10
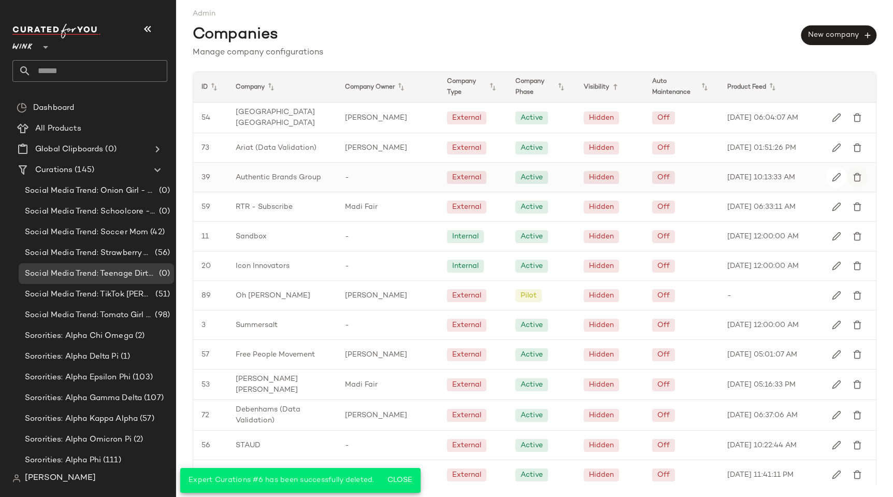
click at [853, 178] on img "button" at bounding box center [856, 176] width 9 height 9
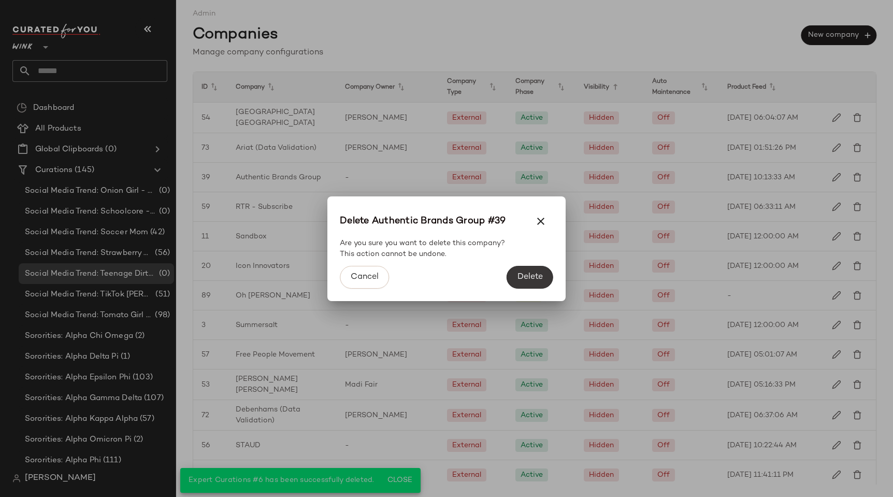
click at [517, 275] on span "Delete" at bounding box center [530, 277] width 26 height 10
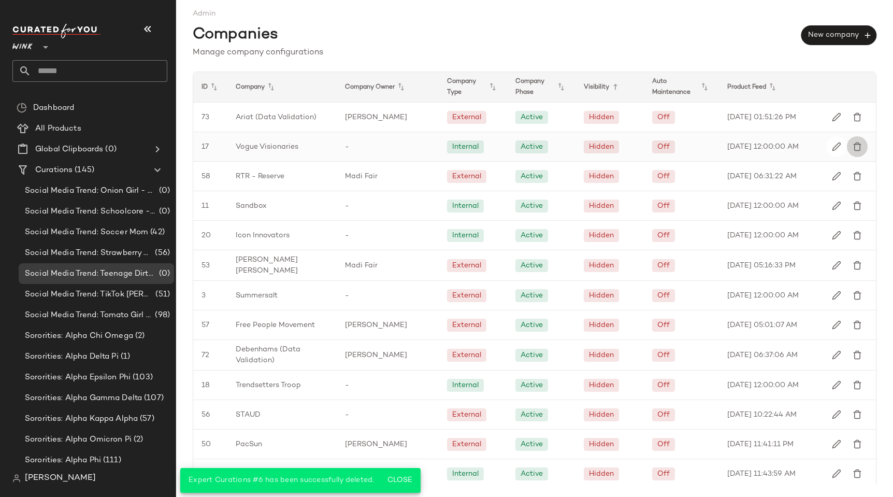
click at [852, 148] on img "button" at bounding box center [856, 146] width 9 height 9
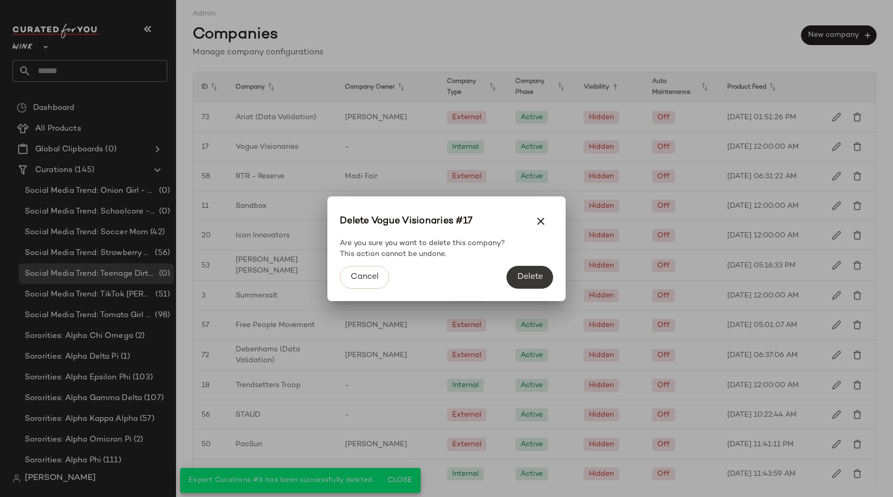
click at [520, 273] on span "Delete" at bounding box center [530, 277] width 26 height 10
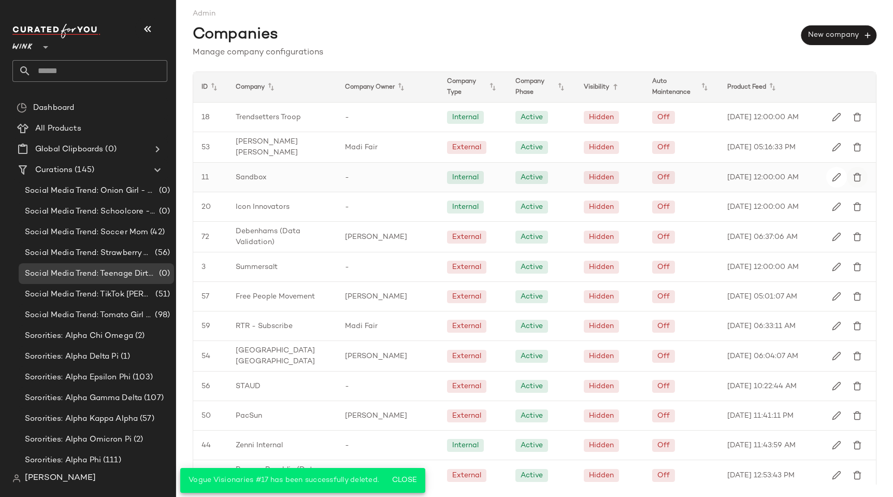
click at [852, 172] on img "button" at bounding box center [856, 176] width 9 height 9
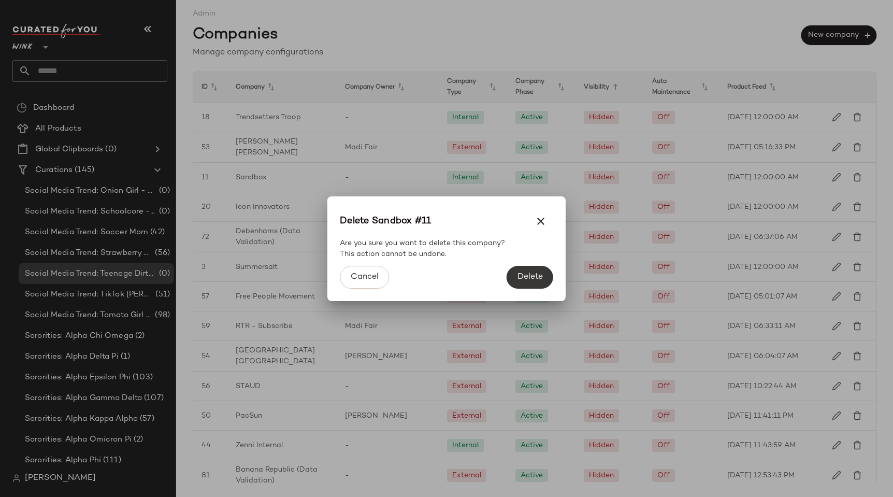
click at [536, 273] on span "Delete" at bounding box center [530, 277] width 26 height 10
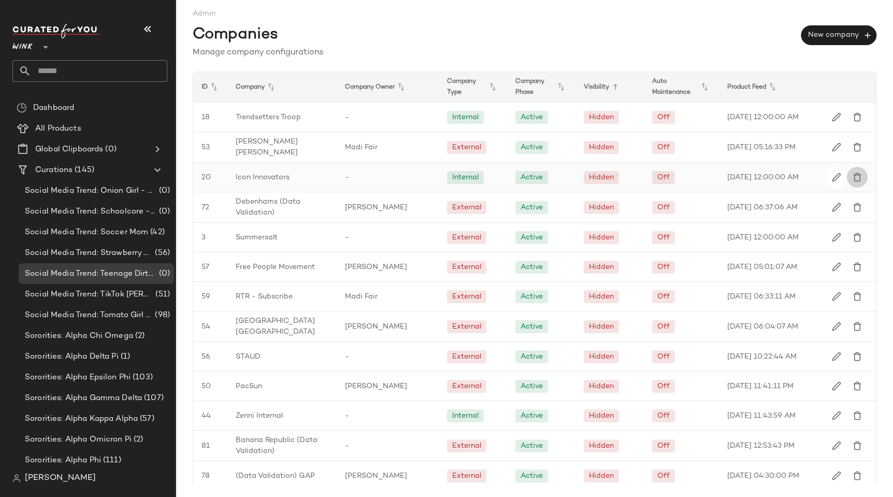
click at [852, 177] on img "button" at bounding box center [856, 176] width 9 height 9
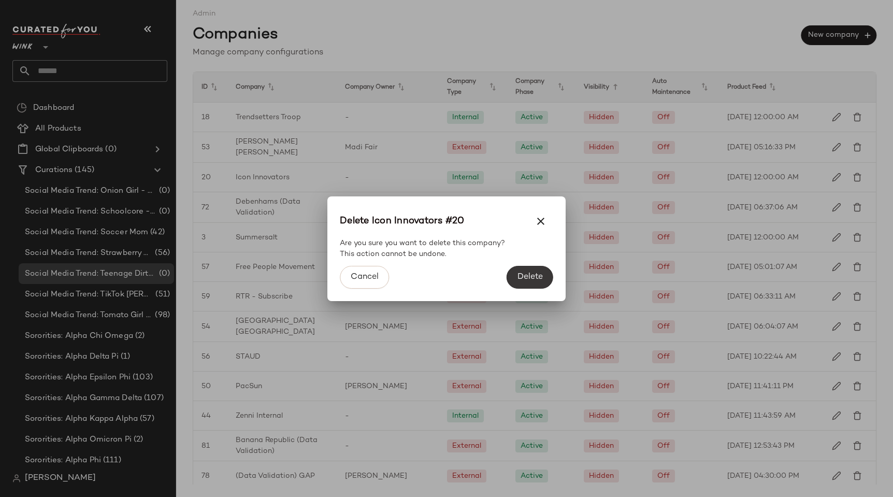
click at [531, 271] on button "Delete" at bounding box center [529, 277] width 47 height 23
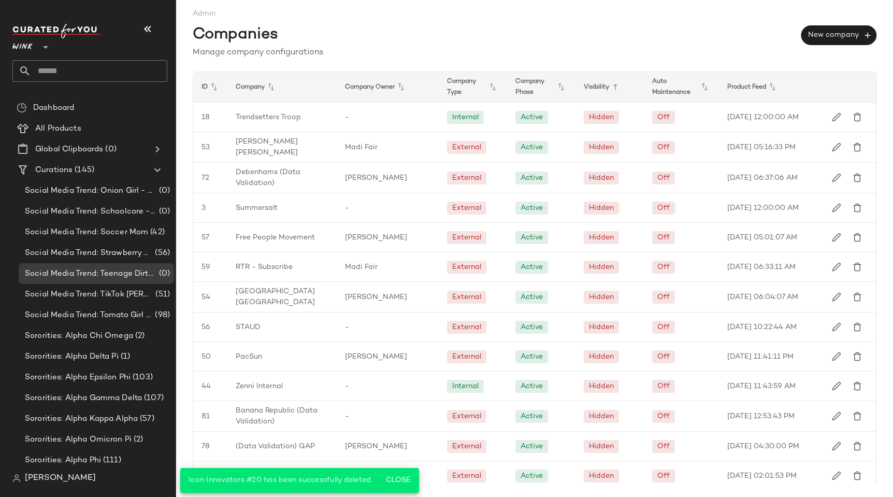
click at [540, 280] on div "Active" at bounding box center [541, 266] width 68 height 29
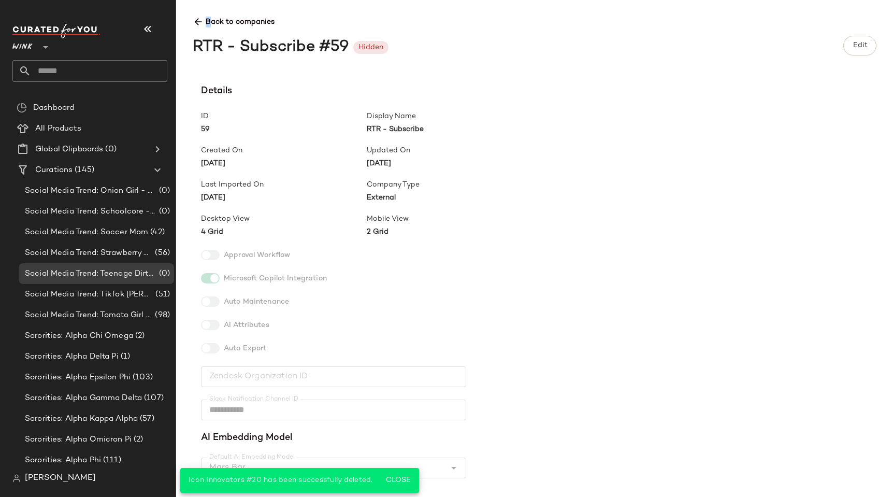
click at [190, 25] on div "**********" at bounding box center [534, 248] width 717 height 497
click at [191, 23] on div "**********" at bounding box center [534, 248] width 717 height 497
click at [196, 22] on icon at bounding box center [198, 22] width 11 height 11
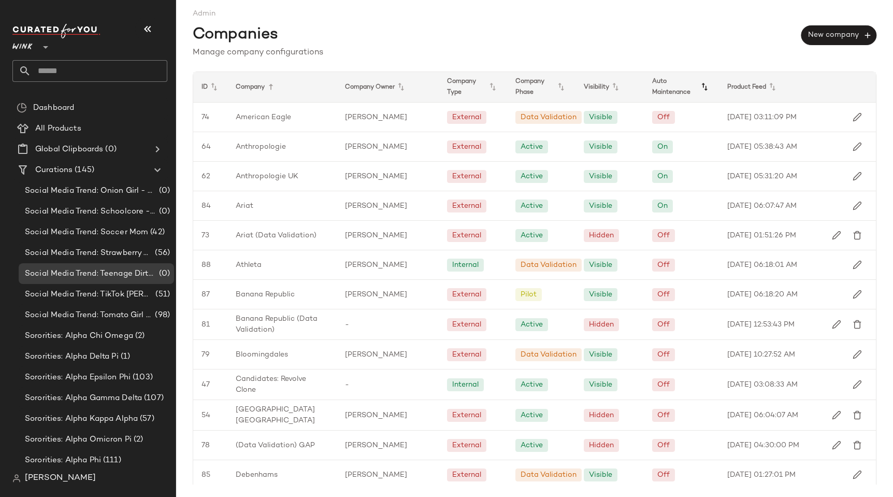
click at [698, 86] on icon at bounding box center [704, 87] width 12 height 12
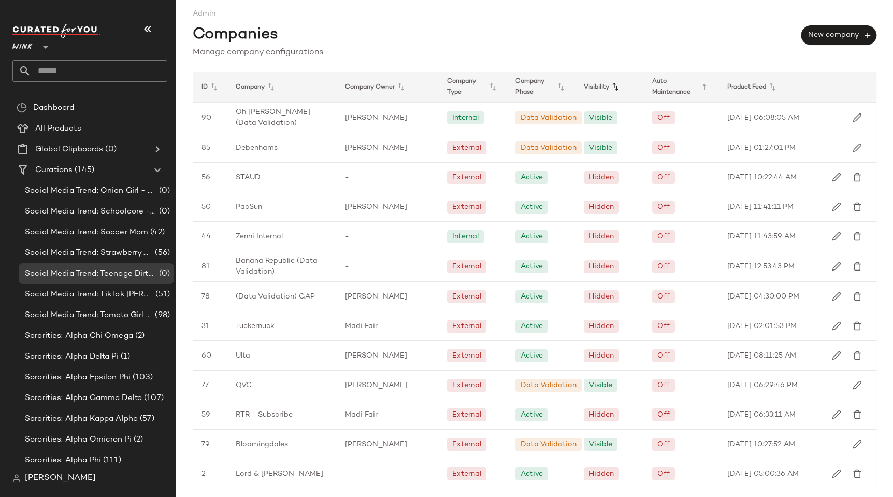
click at [609, 89] on icon at bounding box center [615, 87] width 12 height 12
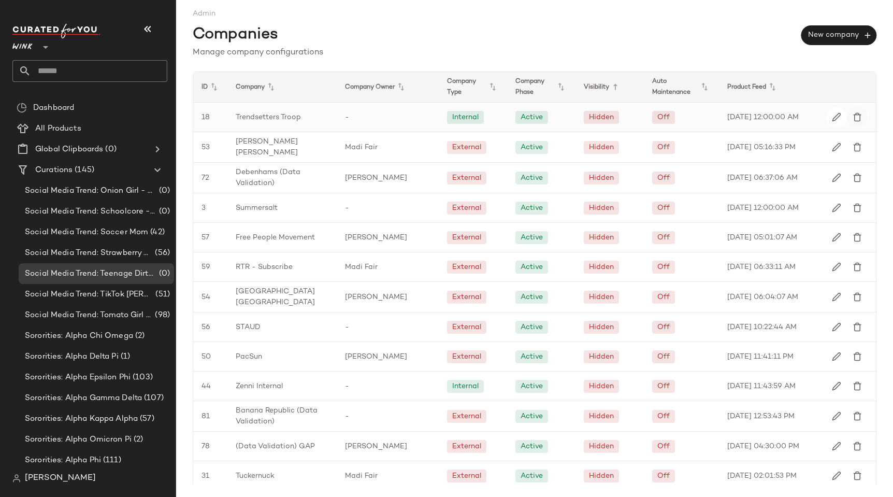
click at [854, 121] on img "button" at bounding box center [856, 116] width 9 height 9
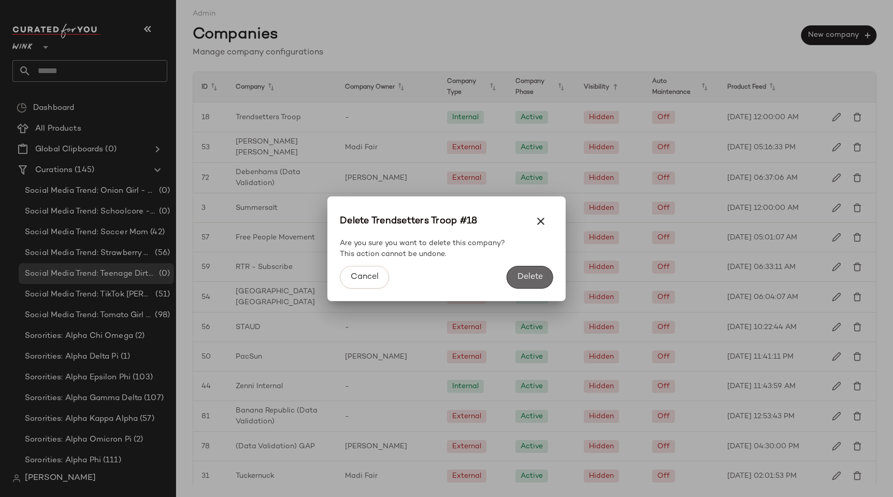
click at [523, 278] on span "Delete" at bounding box center [530, 277] width 26 height 10
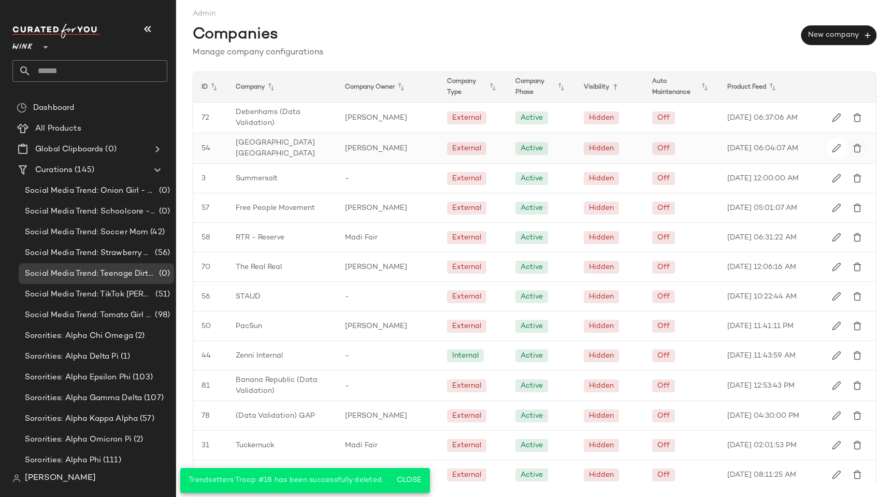
click at [859, 150] on button "button" at bounding box center [857, 148] width 21 height 21
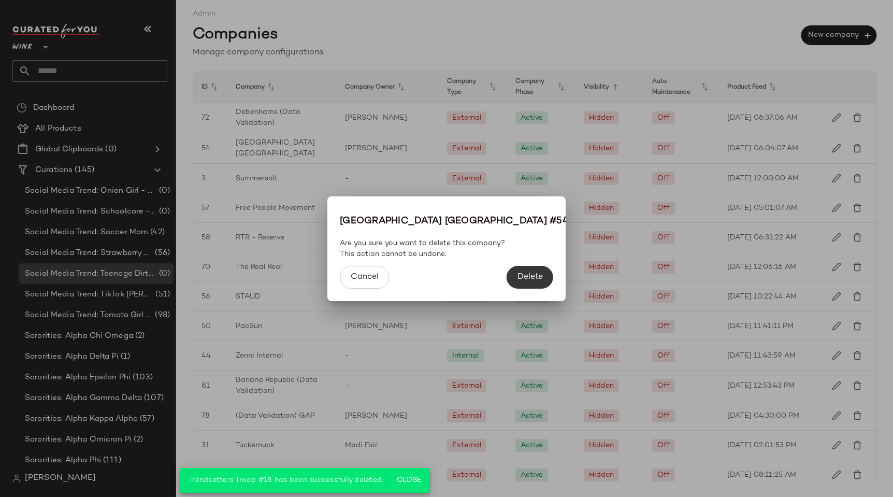
click at [536, 281] on button "Delete" at bounding box center [529, 277] width 47 height 23
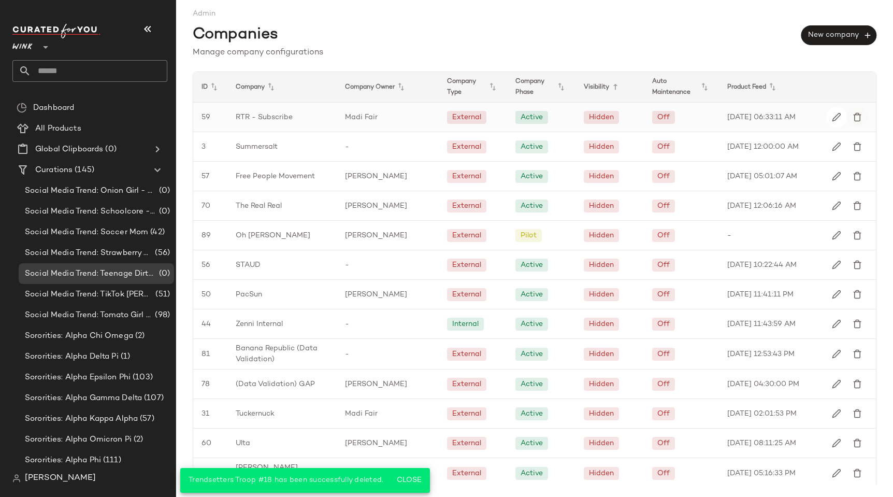
click at [852, 115] on img "button" at bounding box center [856, 116] width 9 height 9
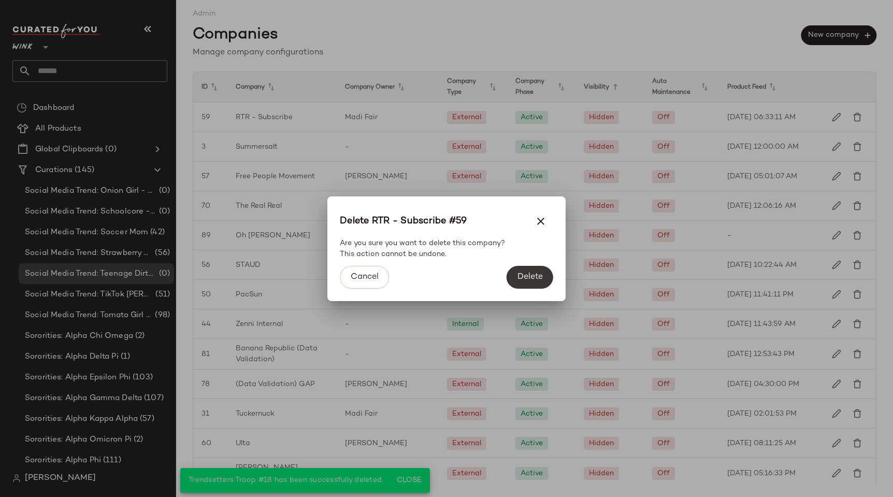
click at [539, 271] on button "Delete" at bounding box center [529, 277] width 47 height 23
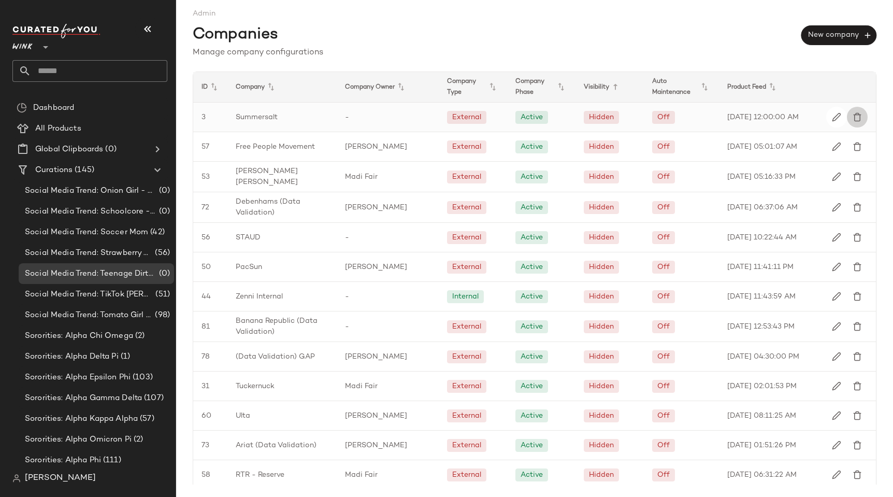
click at [852, 116] on img "button" at bounding box center [856, 116] width 9 height 9
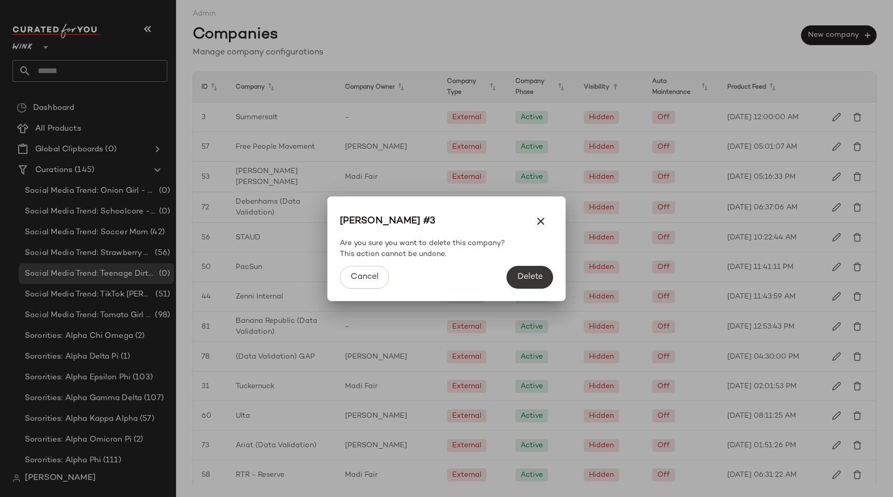
click at [533, 274] on span "Delete" at bounding box center [530, 277] width 26 height 10
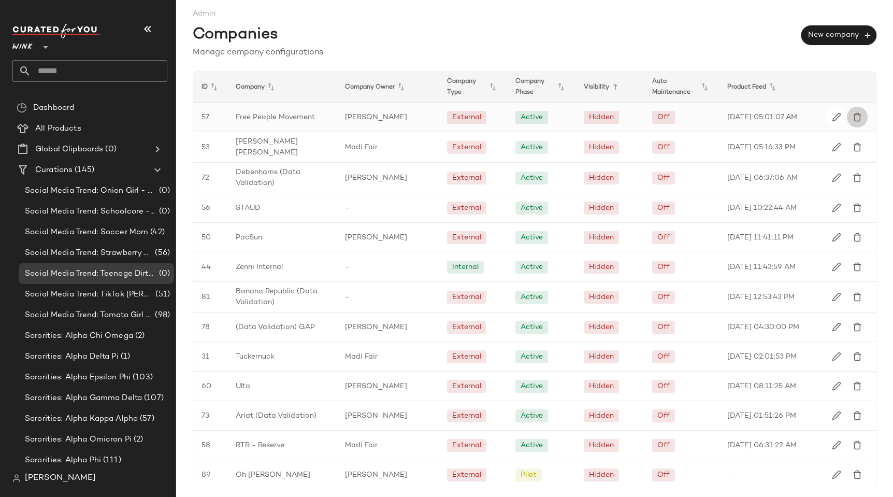
click at [852, 119] on img "button" at bounding box center [856, 116] width 9 height 9
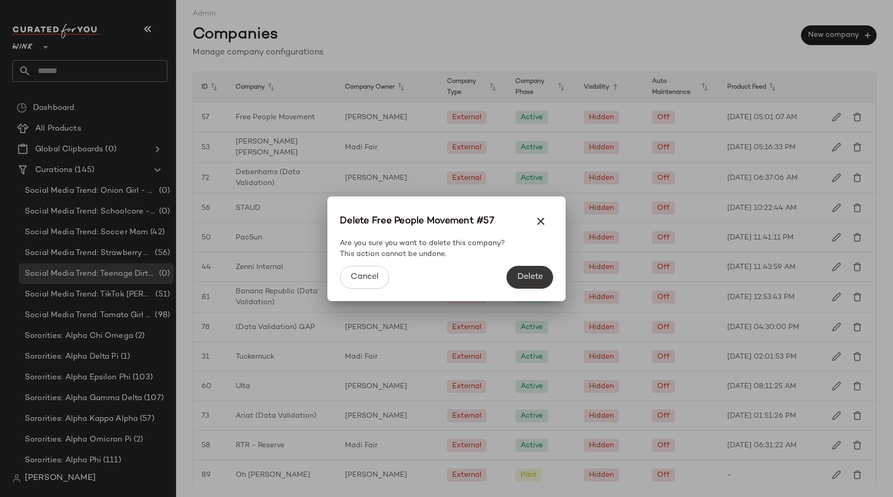
click at [531, 268] on button "Delete" at bounding box center [529, 277] width 47 height 23
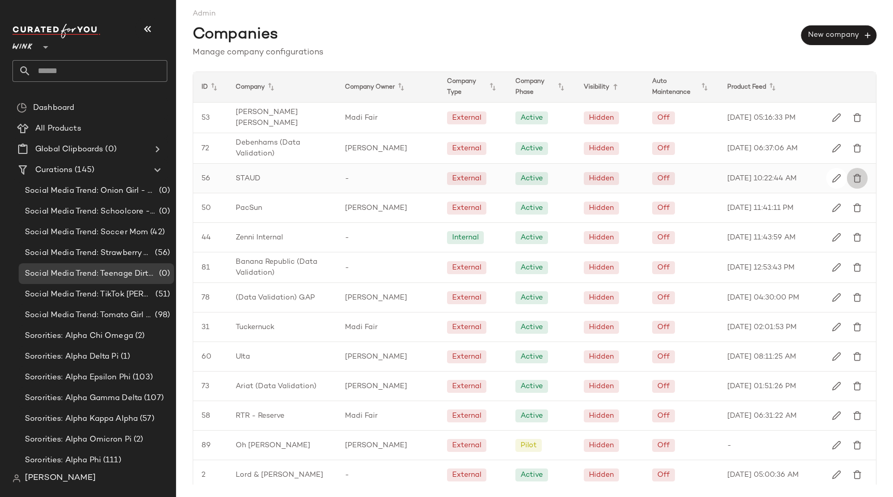
click at [856, 177] on button "button" at bounding box center [857, 178] width 21 height 21
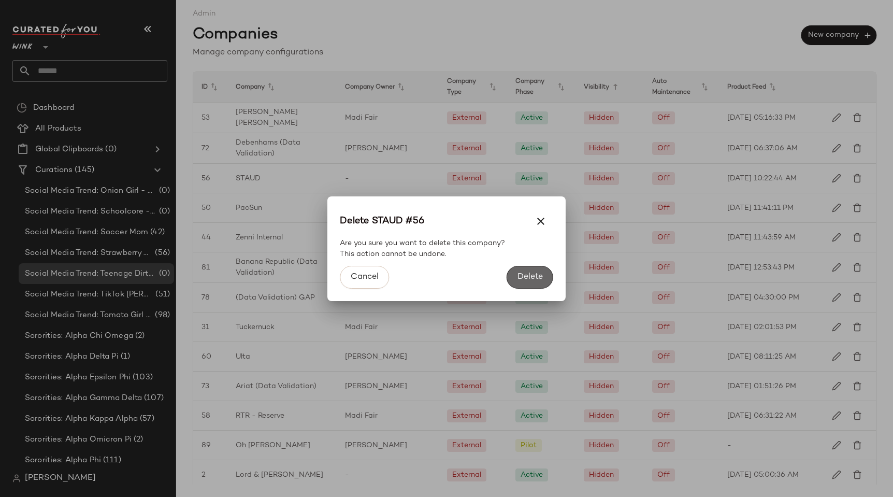
click at [527, 281] on span "Delete" at bounding box center [530, 277] width 26 height 10
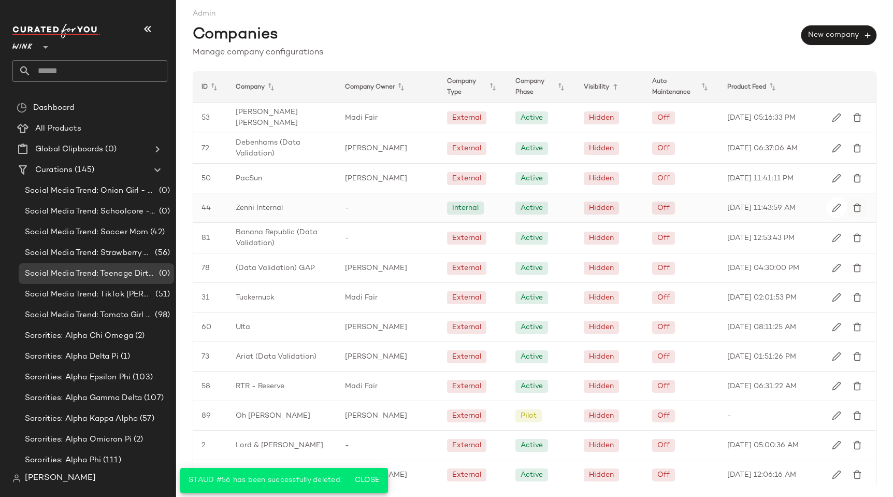
click at [852, 206] on img "button" at bounding box center [856, 207] width 9 height 9
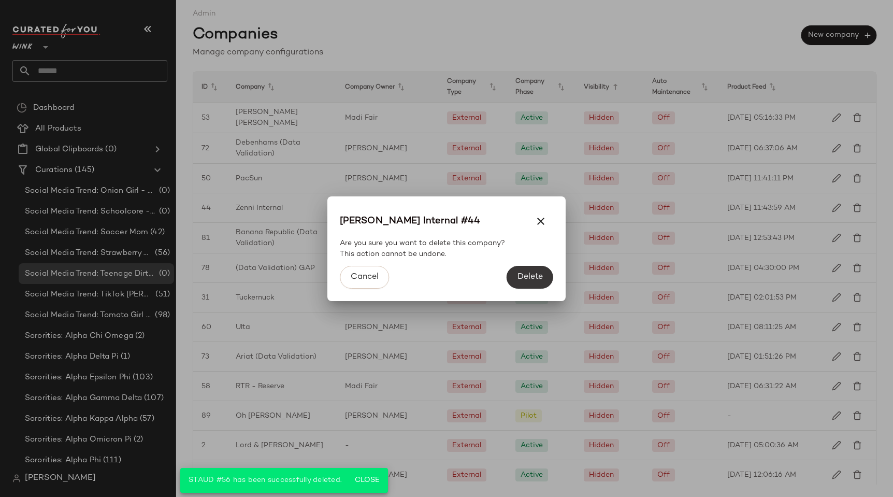
click at [528, 266] on button "Delete" at bounding box center [529, 277] width 47 height 23
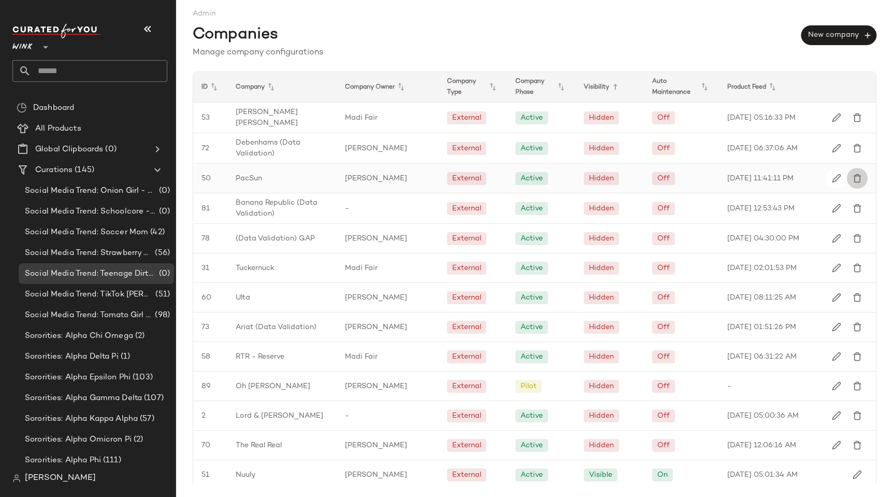
click at [852, 173] on img "button" at bounding box center [856, 177] width 9 height 9
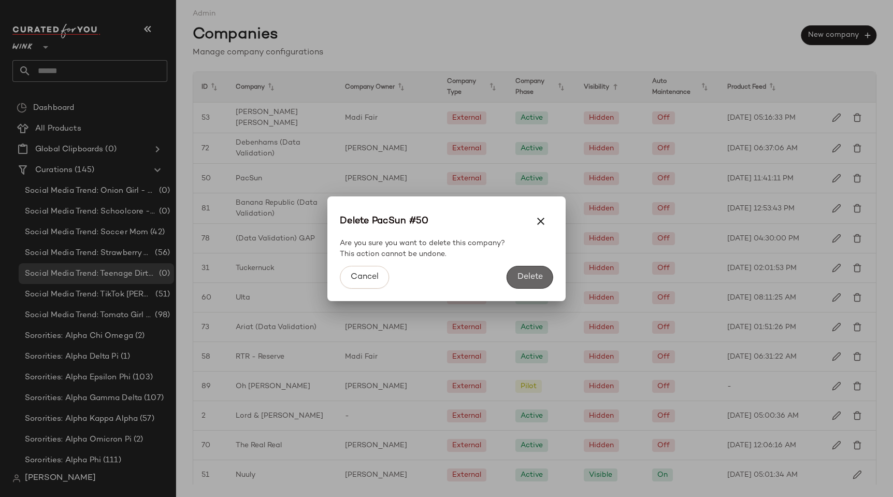
click at [522, 273] on span "Delete" at bounding box center [530, 277] width 26 height 10
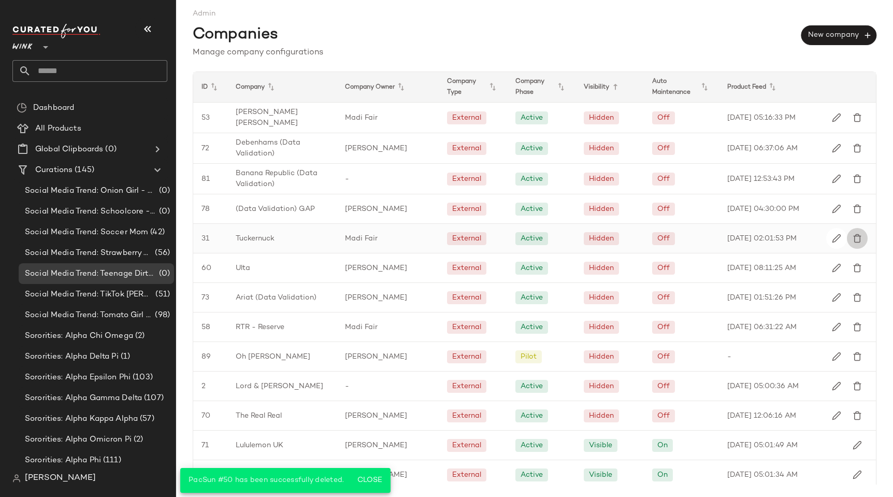
click at [853, 234] on img "button" at bounding box center [856, 238] width 9 height 9
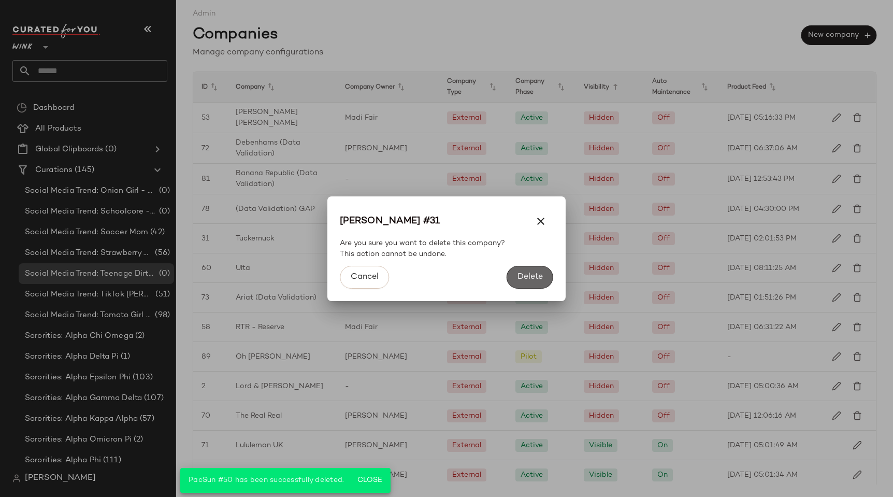
click at [528, 273] on span "Delete" at bounding box center [530, 277] width 26 height 10
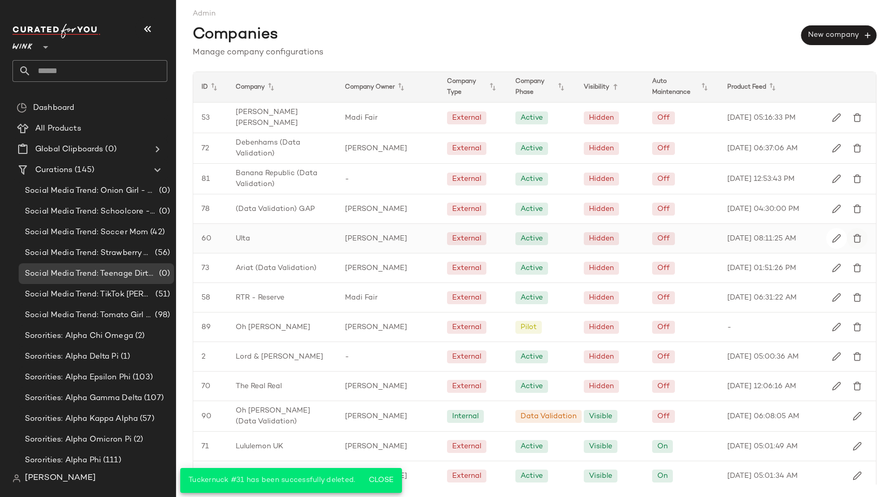
click at [853, 237] on img "button" at bounding box center [856, 238] width 9 height 9
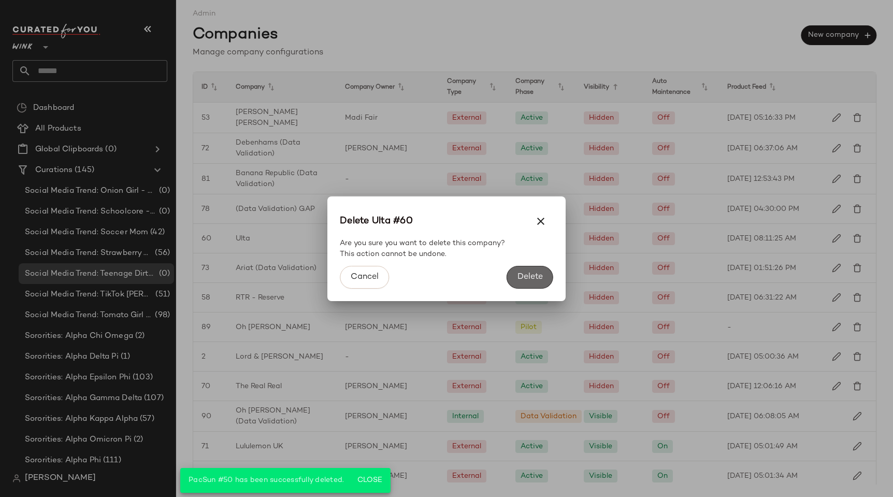
click at [534, 273] on span "Delete" at bounding box center [530, 277] width 26 height 10
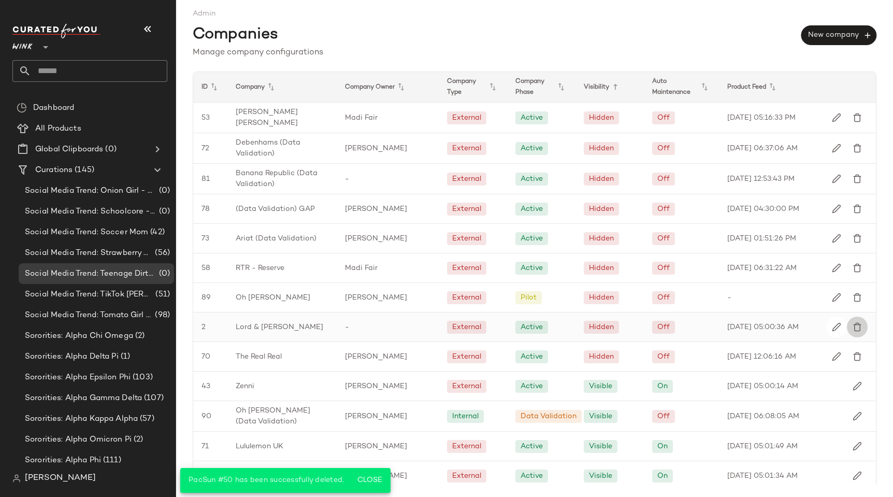
click at [853, 324] on img "button" at bounding box center [856, 326] width 9 height 9
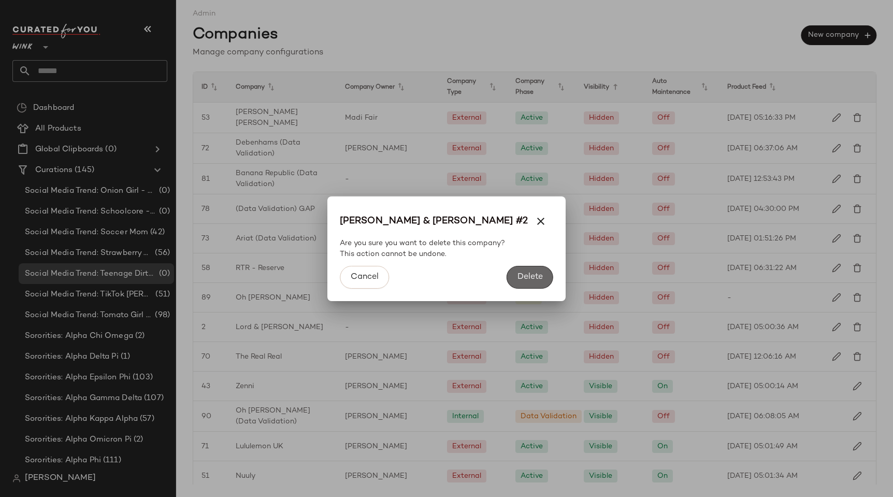
click at [526, 273] on span "Delete" at bounding box center [530, 277] width 26 height 10
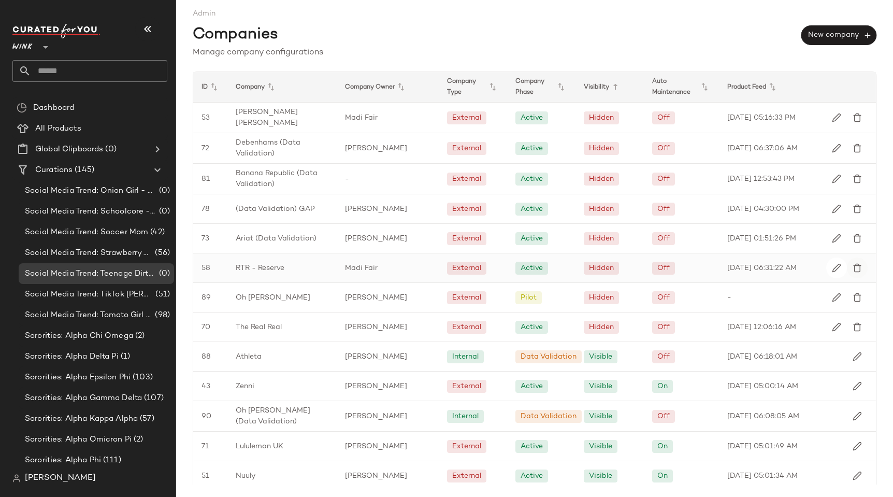
click at [856, 268] on button "button" at bounding box center [857, 267] width 21 height 21
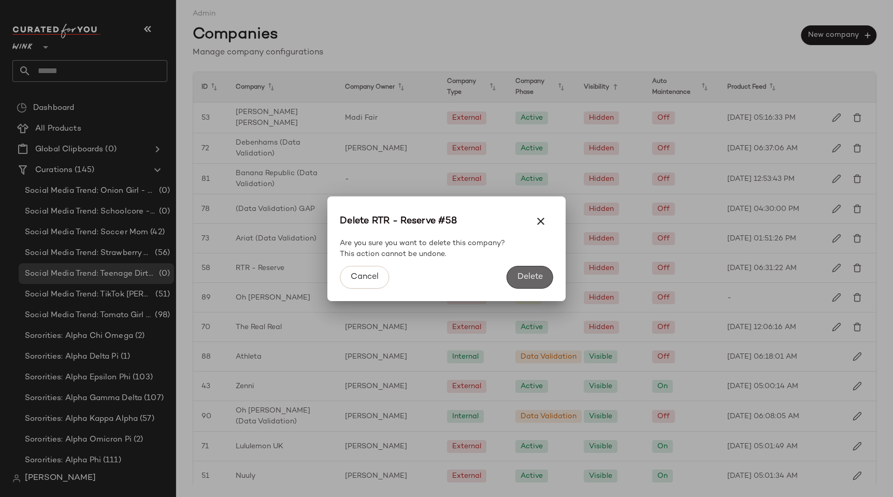
click at [529, 274] on span "Delete" at bounding box center [530, 277] width 26 height 10
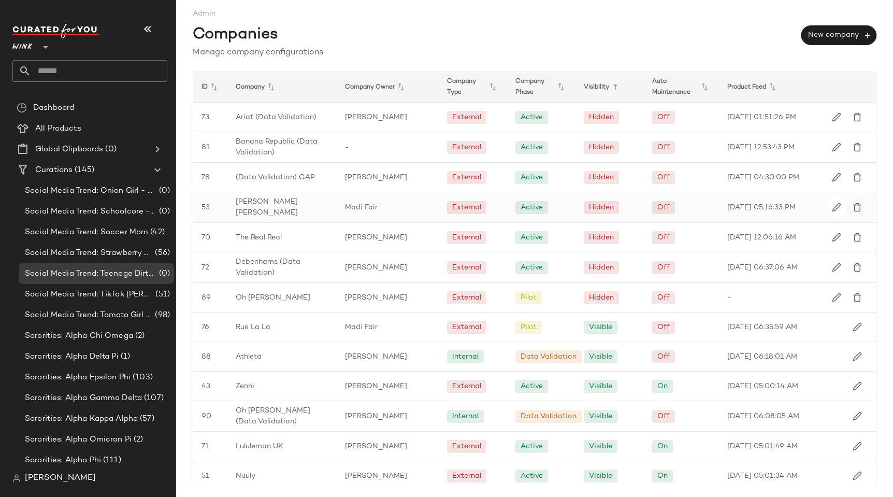
click at [852, 204] on img "button" at bounding box center [856, 206] width 9 height 9
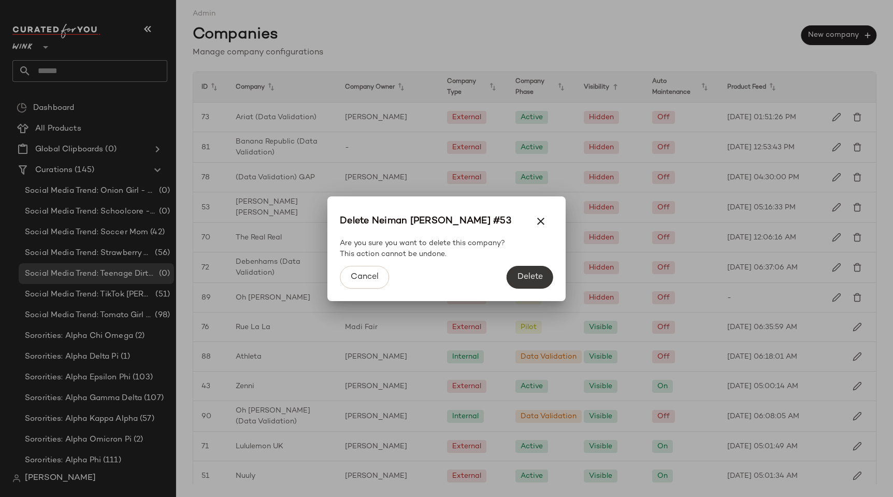
click at [535, 276] on span "Delete" at bounding box center [530, 277] width 26 height 10
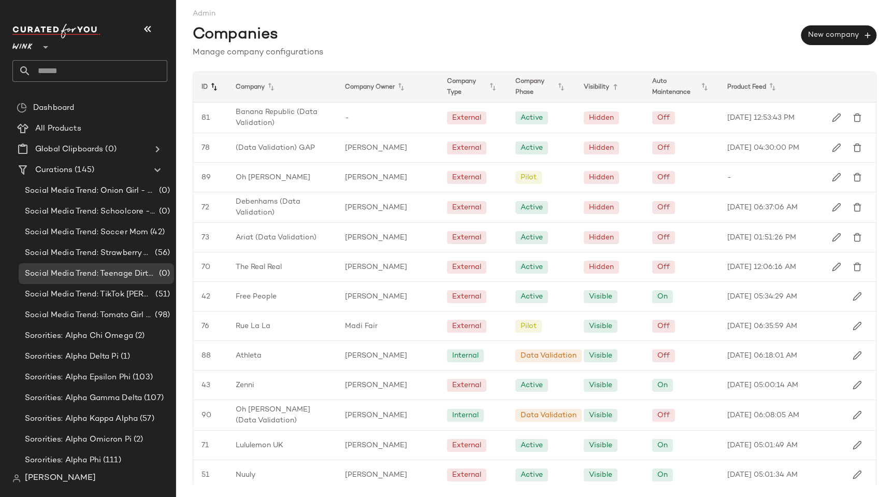
click at [211, 86] on icon at bounding box center [214, 87] width 12 height 12
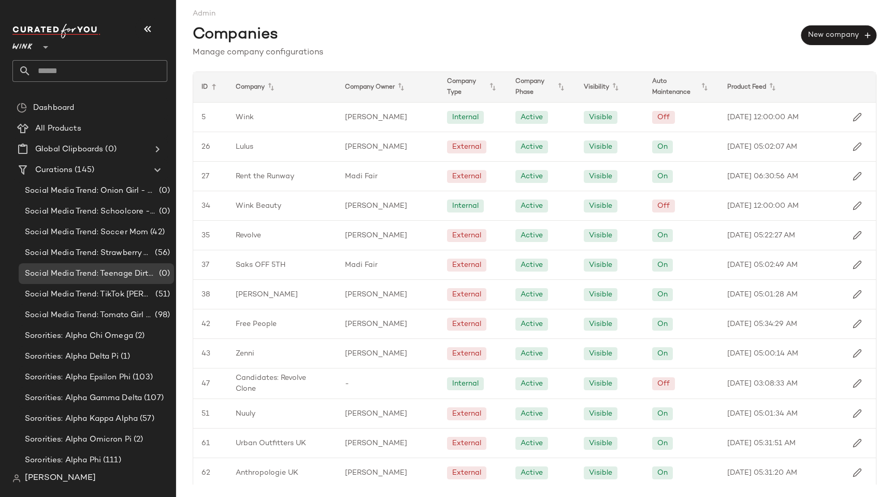
click at [418, 34] on div "Companies New company" at bounding box center [534, 32] width 683 height 27
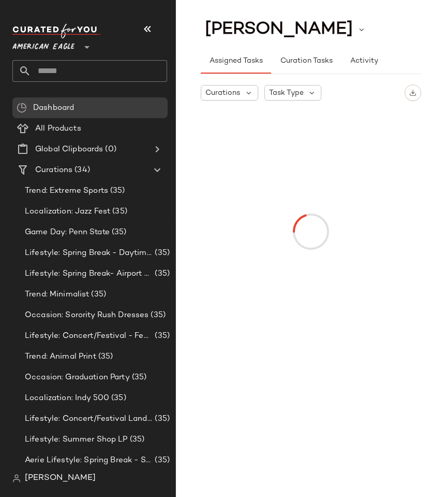
click at [51, 479] on span "[PERSON_NAME]" at bounding box center [60, 478] width 71 height 12
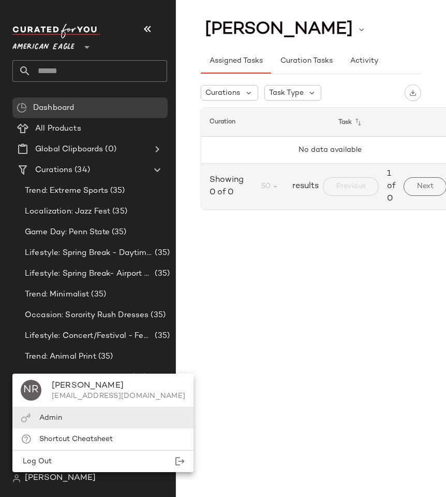
click at [53, 411] on div "Admin" at bounding box center [102, 417] width 181 height 21
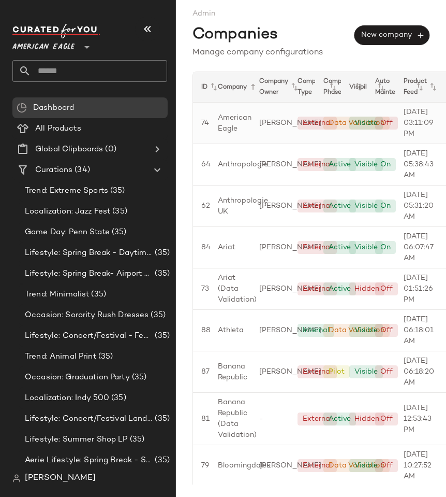
click at [236, 134] on span "American Eagle" at bounding box center [235, 123] width 34 height 22
click at [232, 173] on div "Anthropologie" at bounding box center [230, 164] width 41 height 41
click at [232, 221] on div "Anthropologie UK" at bounding box center [230, 205] width 41 height 41
click at [74, 165] on span "(34)" at bounding box center [81, 170] width 18 height 12
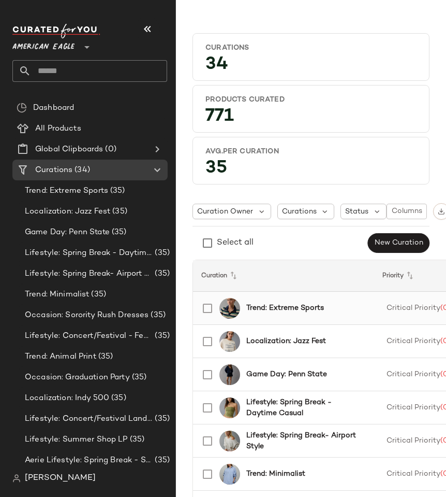
click at [263, 313] on div "Trend: Extreme Sports" at bounding box center [280, 308] width 171 height 25
